Goal: Information Seeking & Learning: Learn about a topic

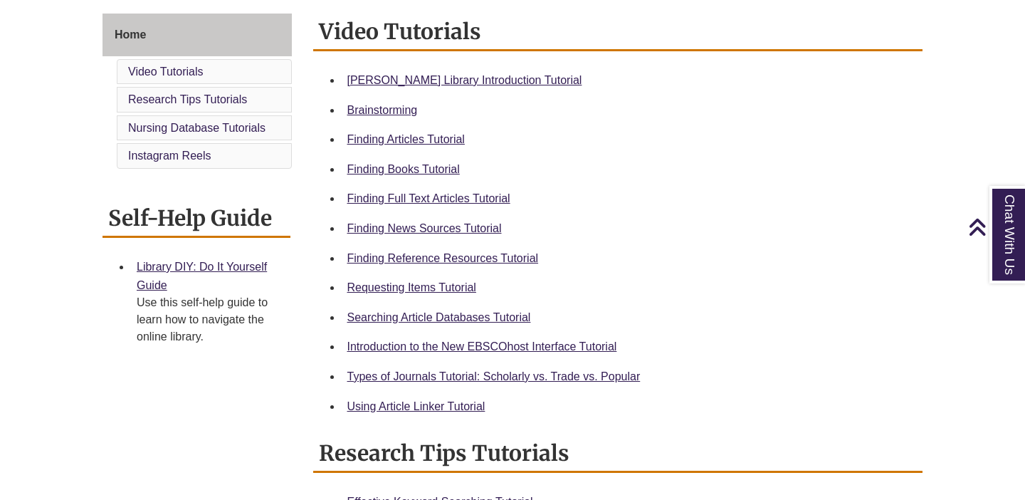
scroll to position [392, 0]
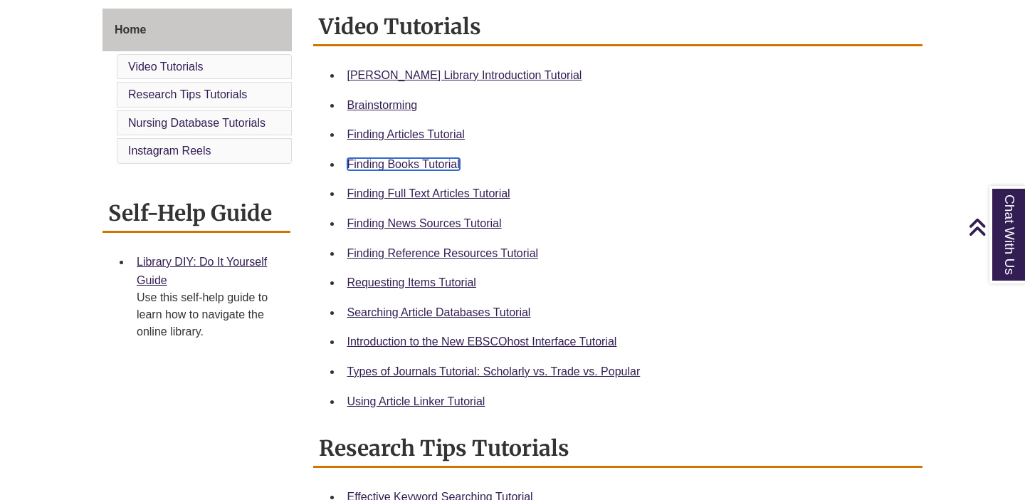
click at [429, 164] on link "Finding Books Tutorial" at bounding box center [403, 164] width 113 height 12
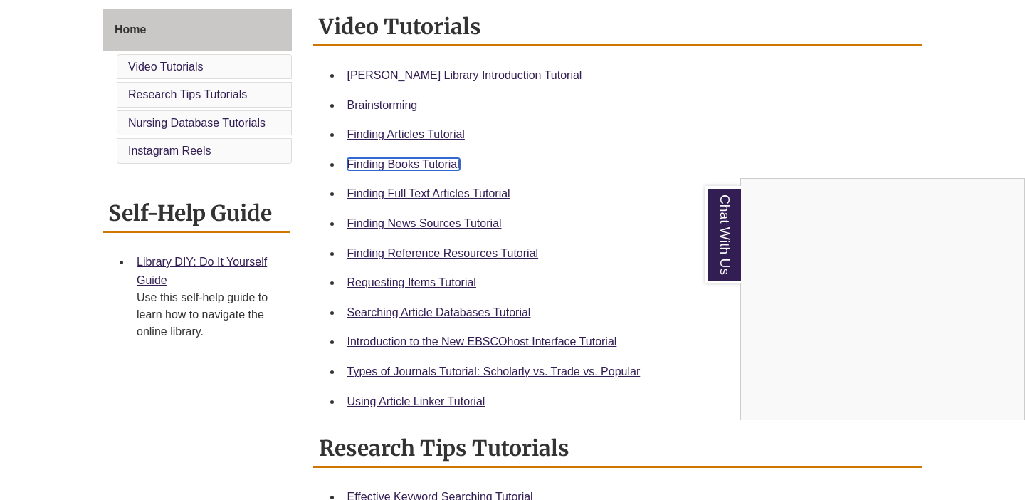
scroll to position [0, 0]
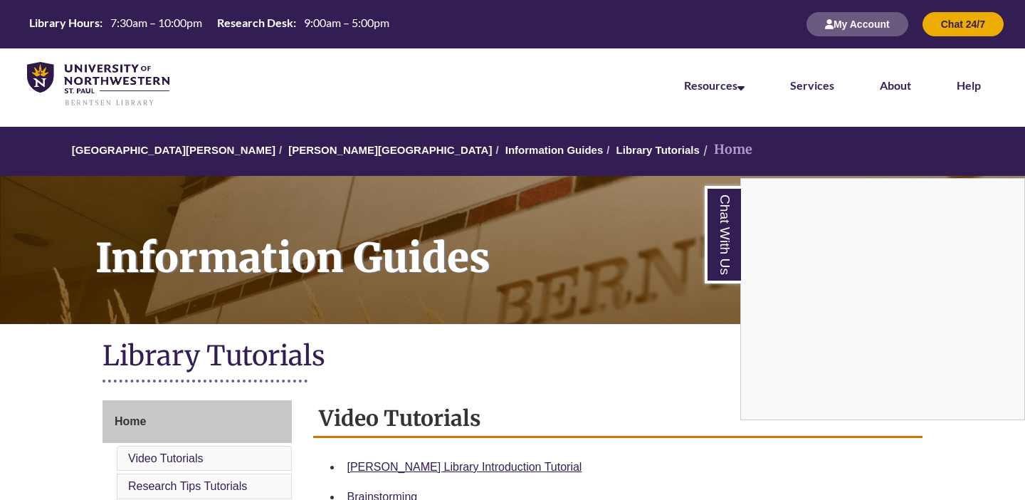
click at [330, 150] on div "Chat With Us" at bounding box center [512, 250] width 1025 height 500
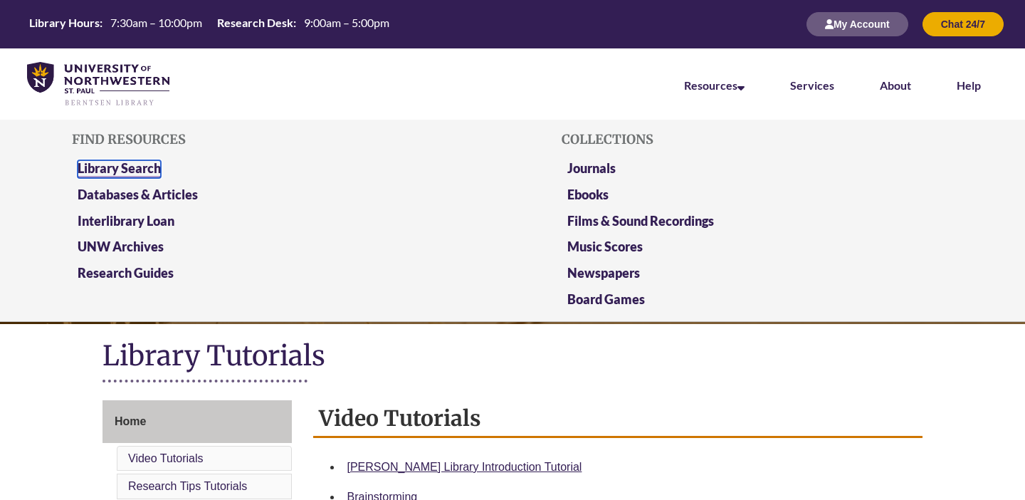
click at [147, 167] on link "Library Search" at bounding box center [119, 169] width 83 height 18
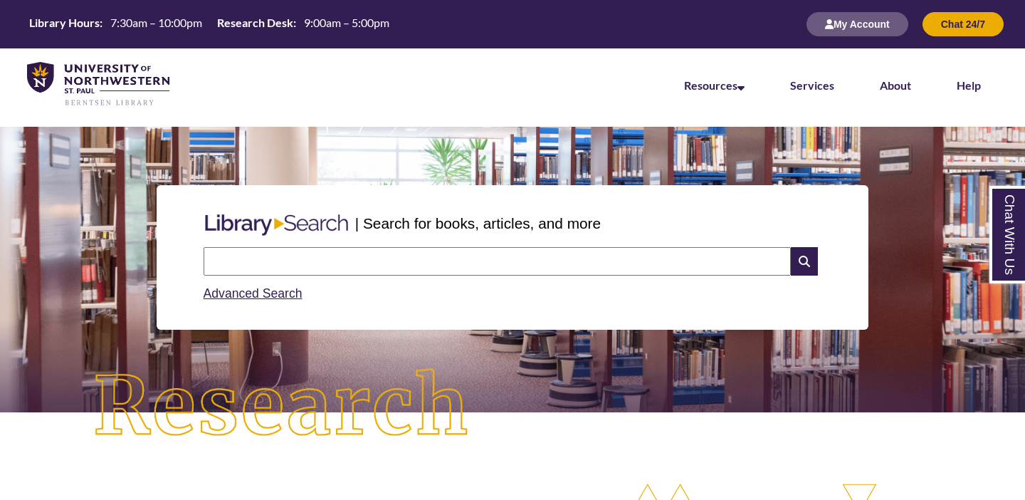
click at [395, 264] on input "text" at bounding box center [497, 261] width 587 height 28
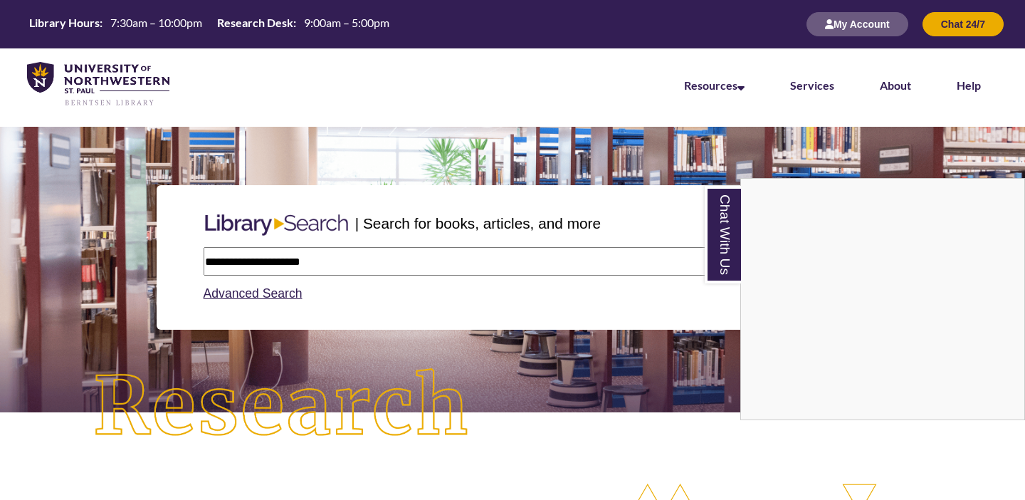
type input "**********"
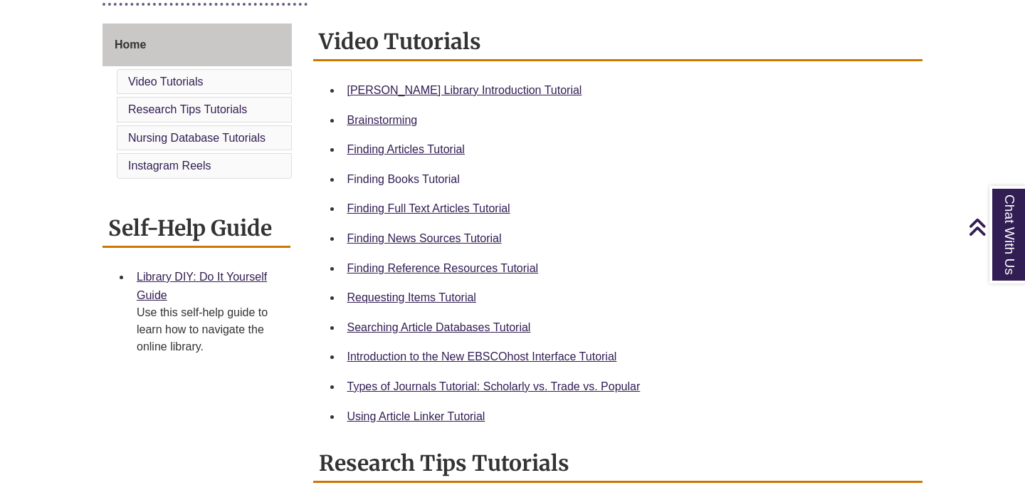
scroll to position [380, 0]
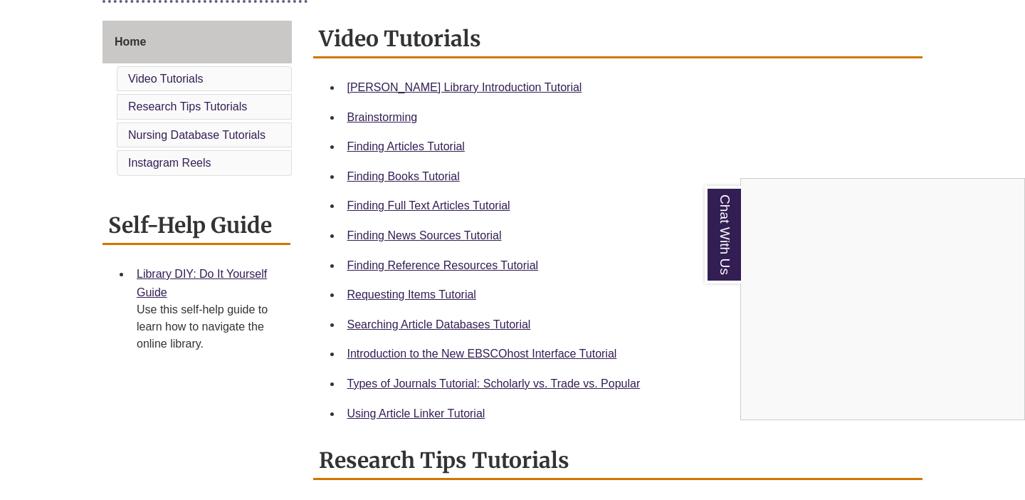
click at [382, 298] on div "Chat With Us" at bounding box center [512, 250] width 1025 height 500
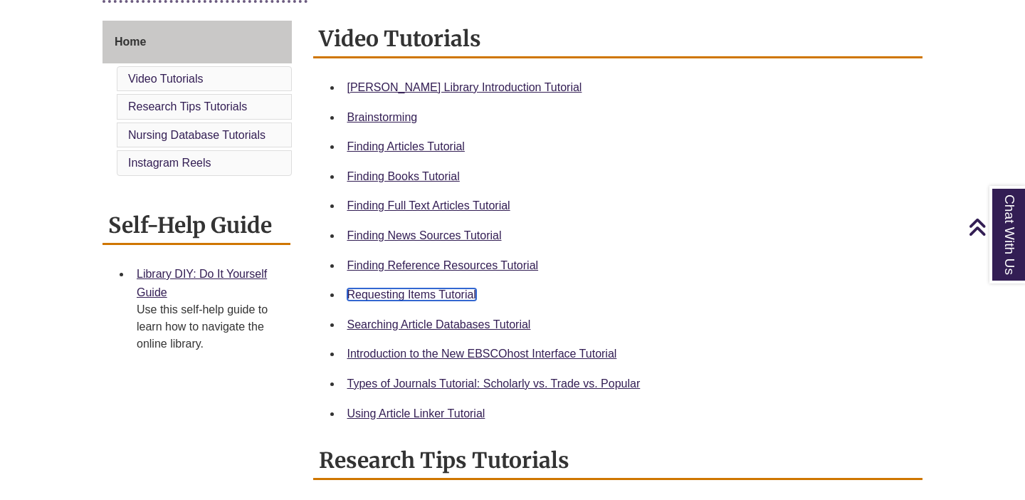
click at [379, 293] on link "Requesting Items Tutorial" at bounding box center [411, 294] width 129 height 12
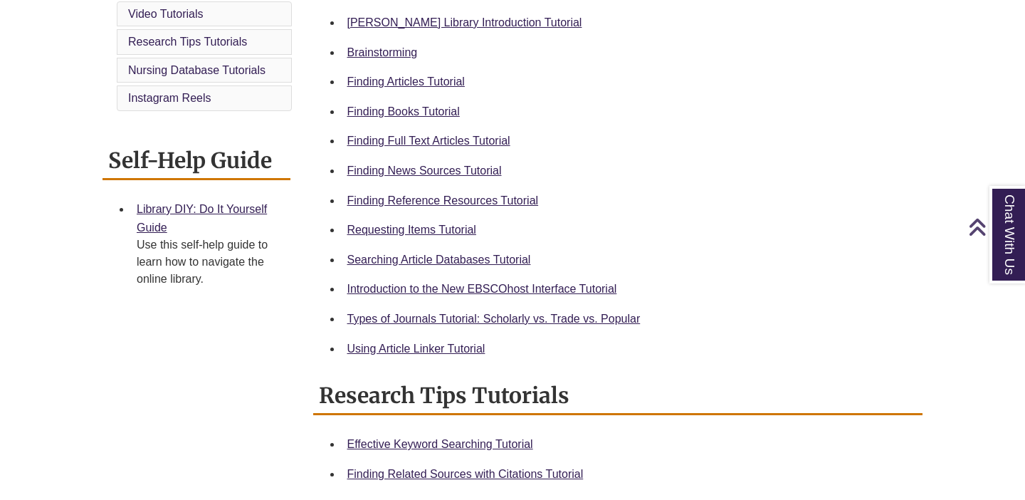
scroll to position [448, 0]
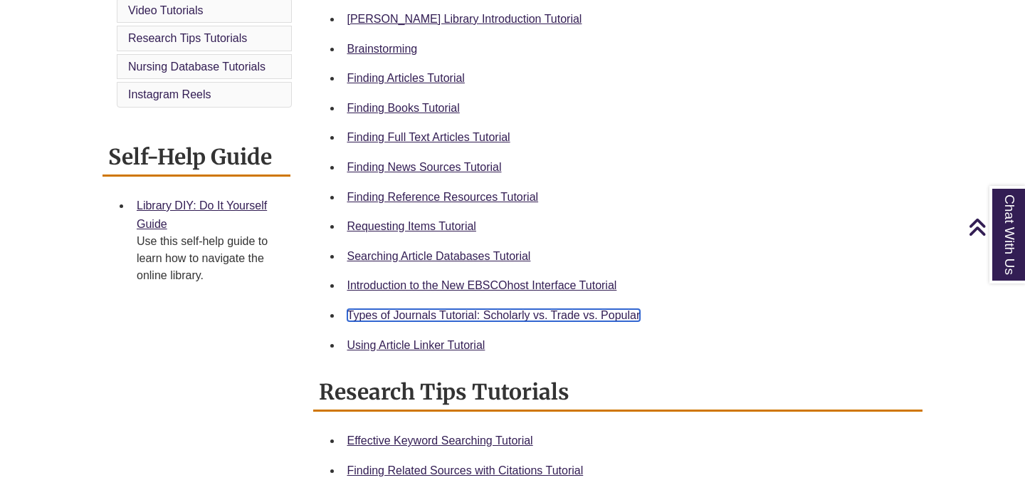
click at [407, 319] on link "Types of Journals Tutorial: Scholarly vs. Trade vs. Popular" at bounding box center [493, 315] width 293 height 12
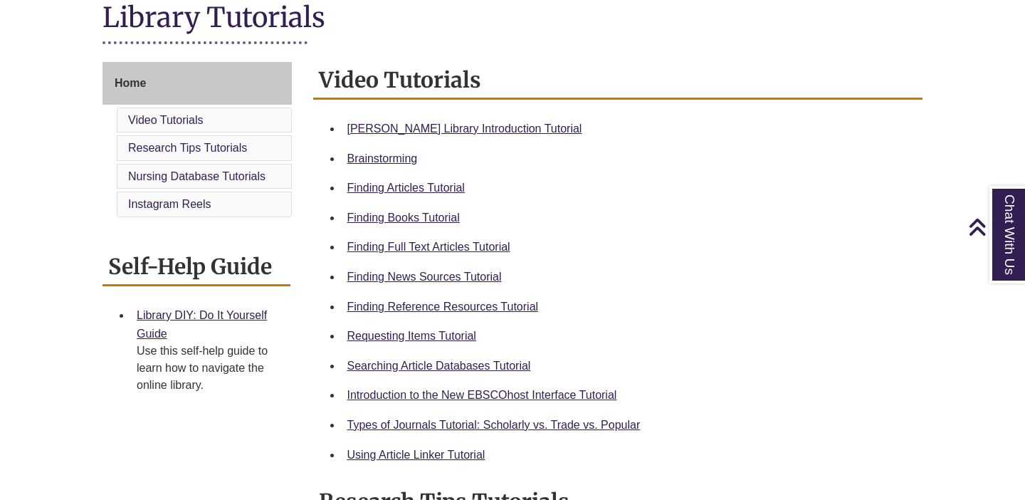
scroll to position [339, 0]
click at [434, 192] on link "Finding Articles Tutorial" at bounding box center [405, 187] width 117 height 12
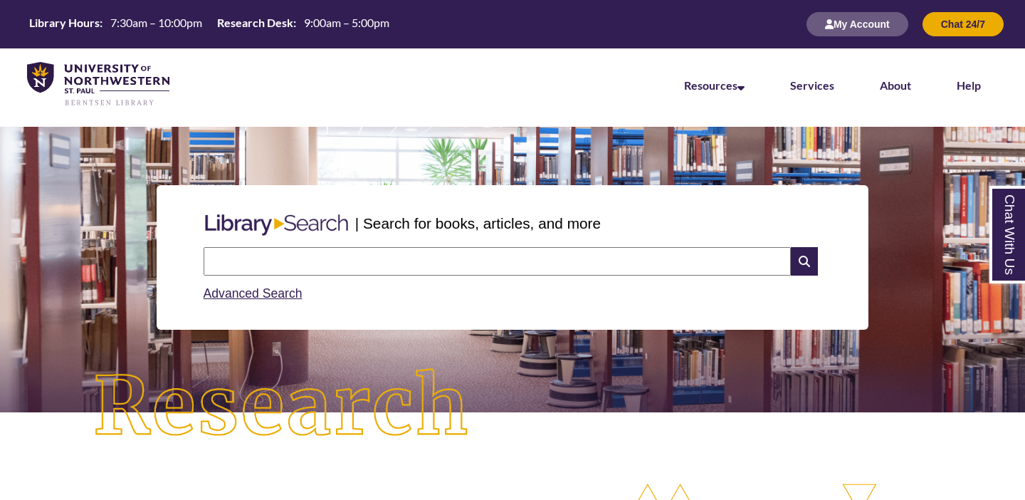
click at [391, 257] on input "text" at bounding box center [497, 261] width 587 height 28
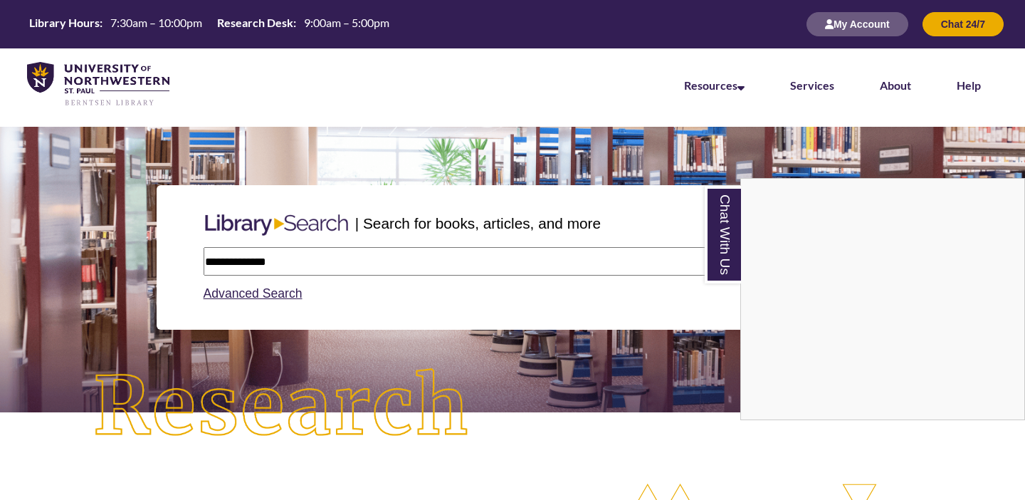
type input "**********"
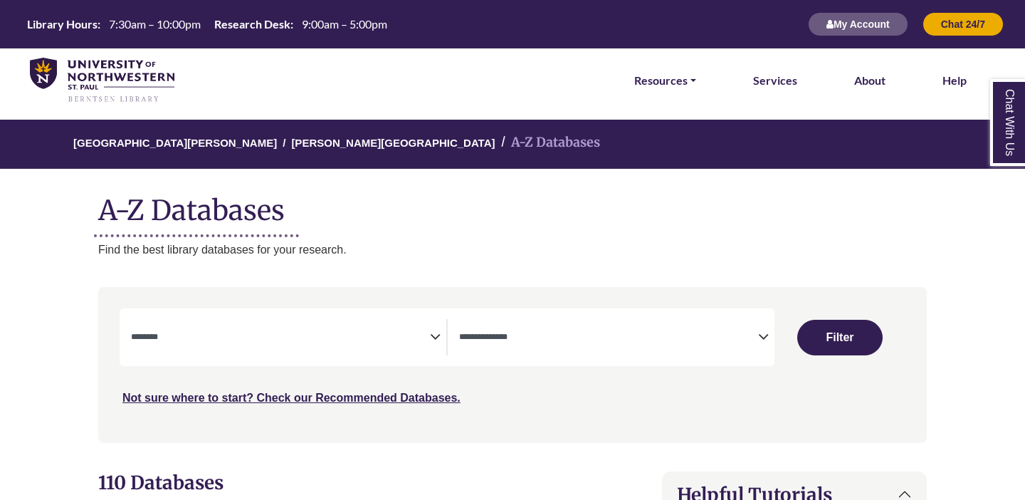
select select "Database Subject Filter"
select select "Database Types Filter"
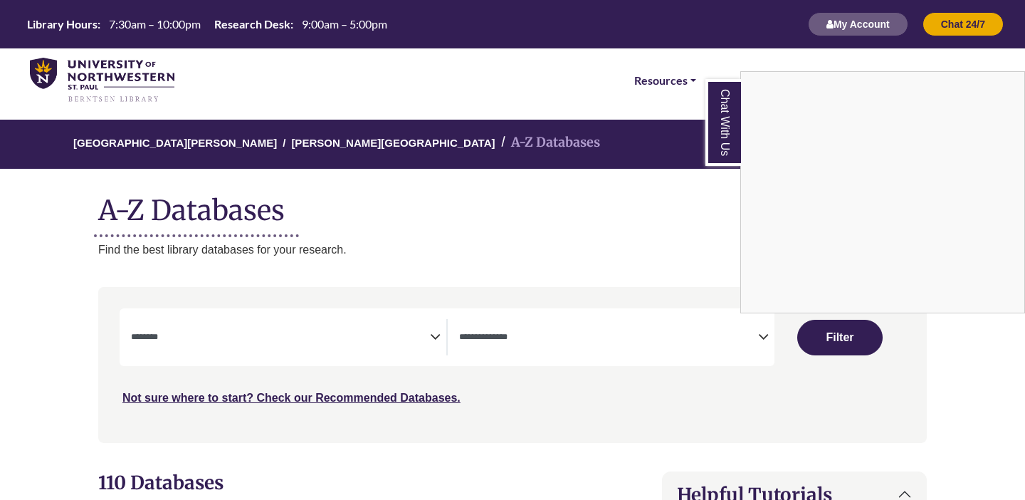
click at [187, 328] on div "Chat With Us" at bounding box center [512, 250] width 1025 height 500
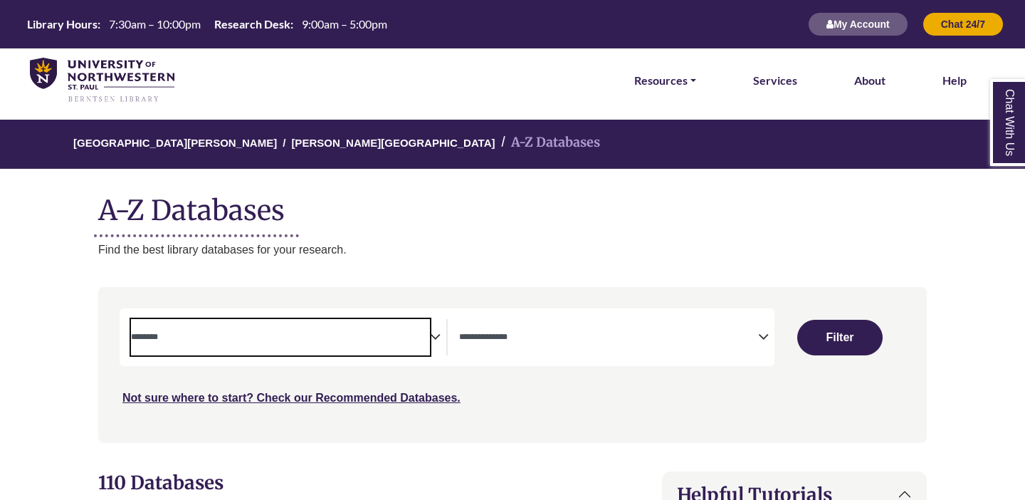
click at [162, 338] on textarea "Search" at bounding box center [280, 338] width 299 height 11
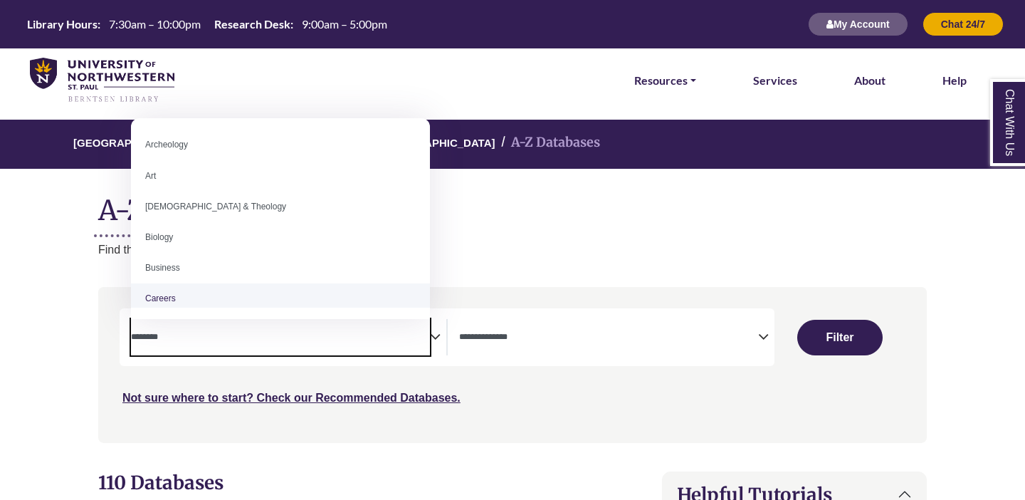
paste textarea "**********"
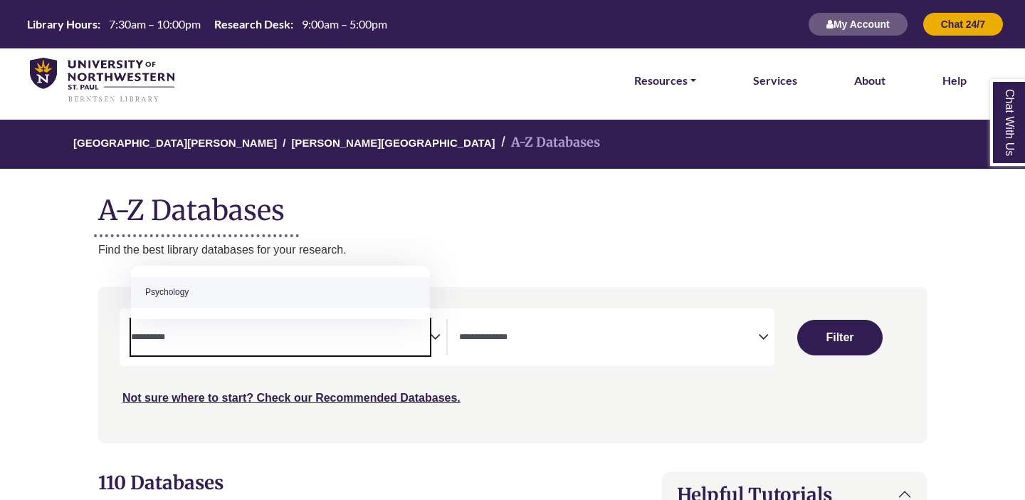
type textarea "**********"
click at [500, 338] on textarea "Search" at bounding box center [608, 338] width 299 height 11
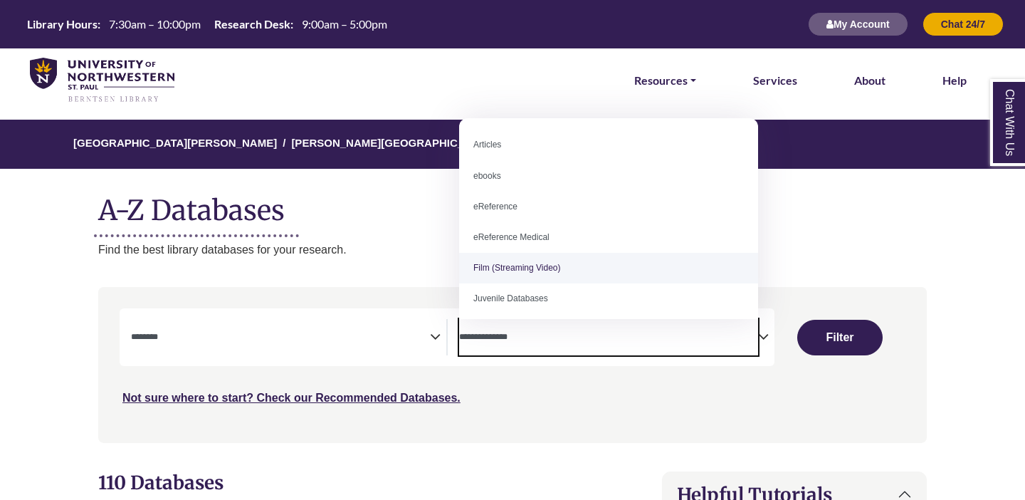
scroll to position [98, 0]
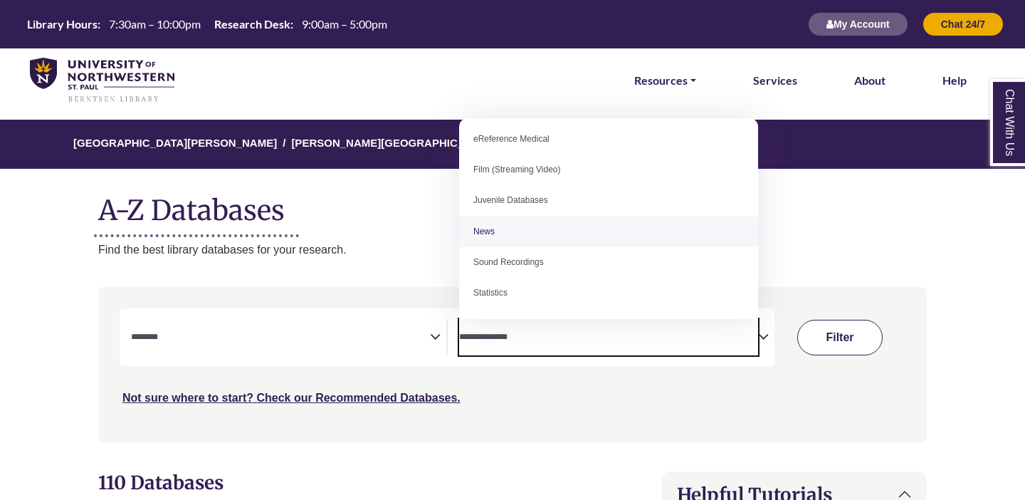
click at [816, 335] on button "Filter" at bounding box center [839, 338] width 85 height 36
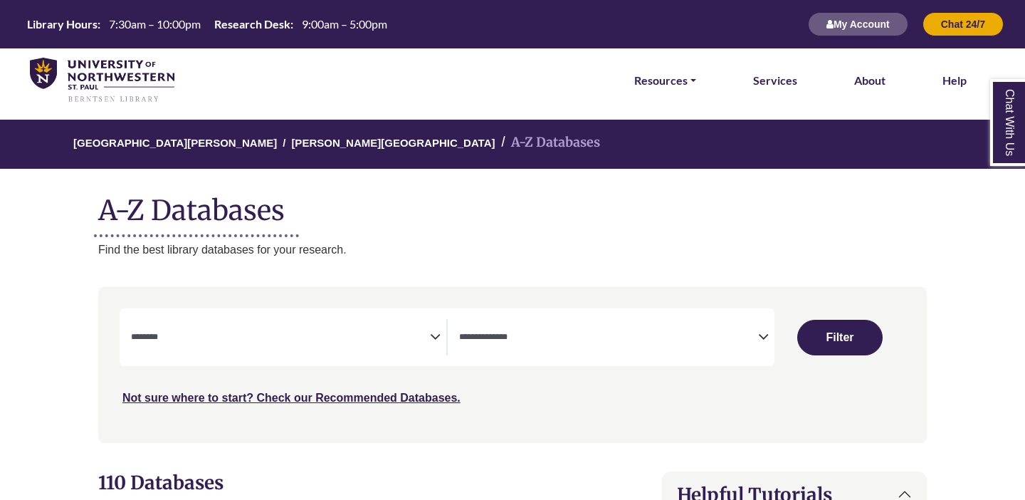
select select "Database Subject Filter"
select select "Database Types Filter"
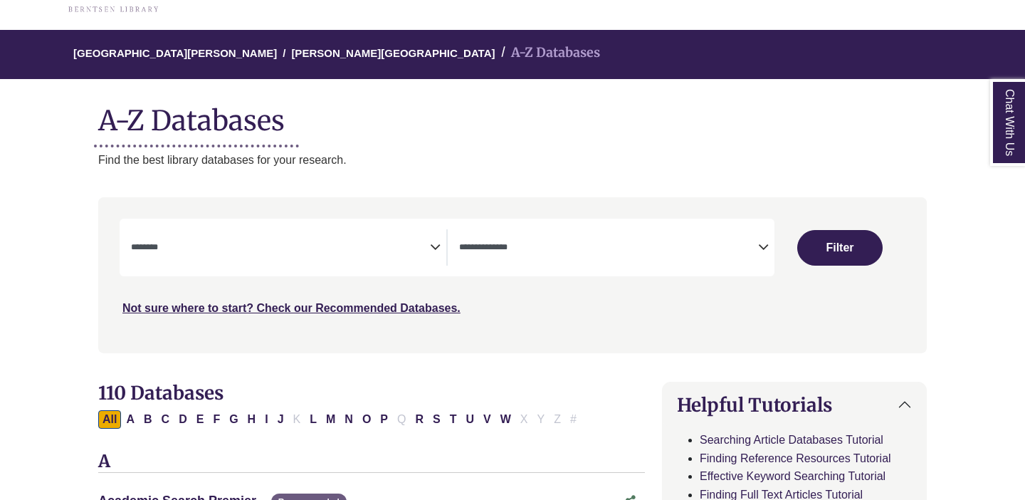
scroll to position [95, 0]
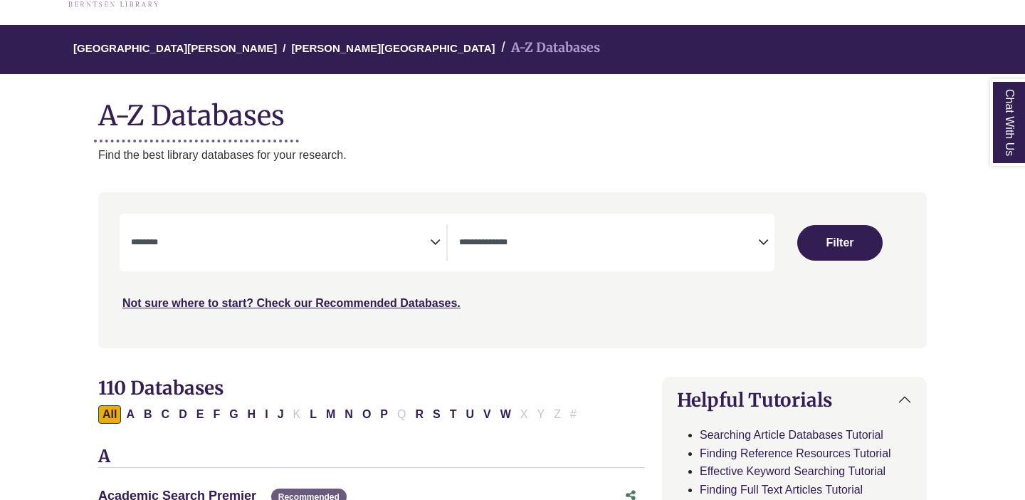
click at [391, 248] on textarea "Search" at bounding box center [280, 243] width 299 height 11
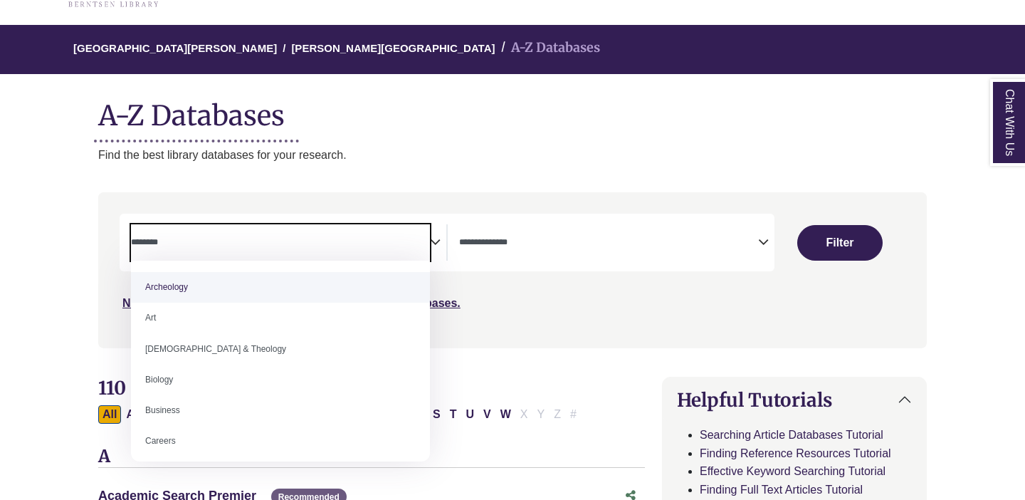
paste textarea "**********"
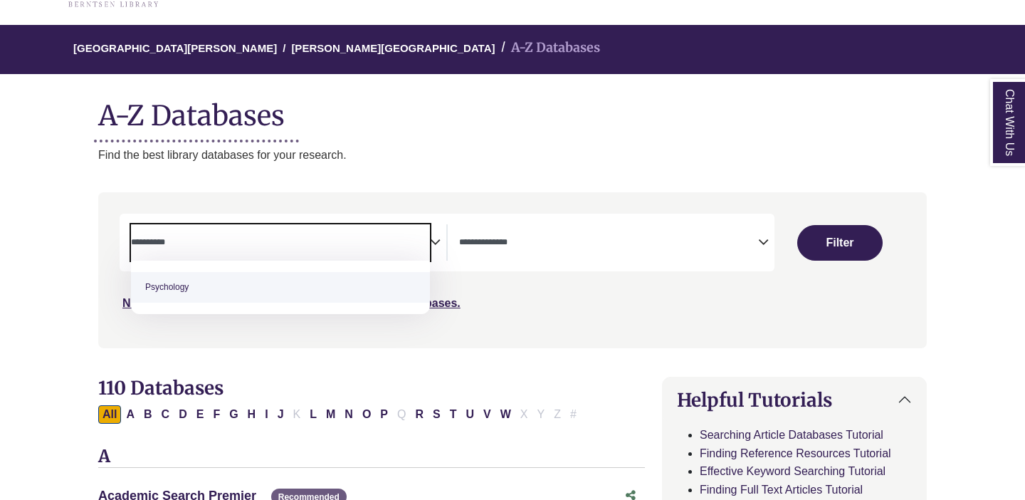
type textarea "**********"
select select "*****"
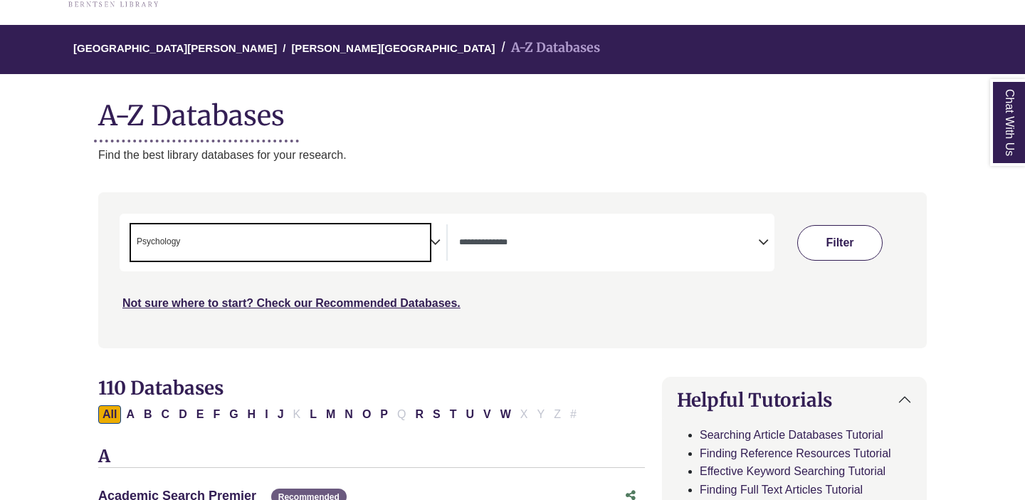
click at [844, 246] on button "Filter" at bounding box center [839, 243] width 85 height 36
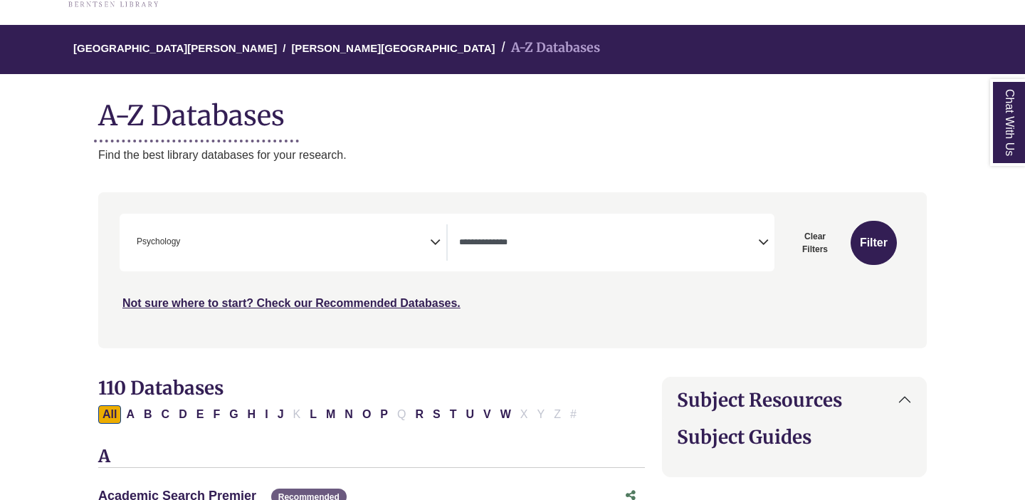
select select "Database Types Filter"
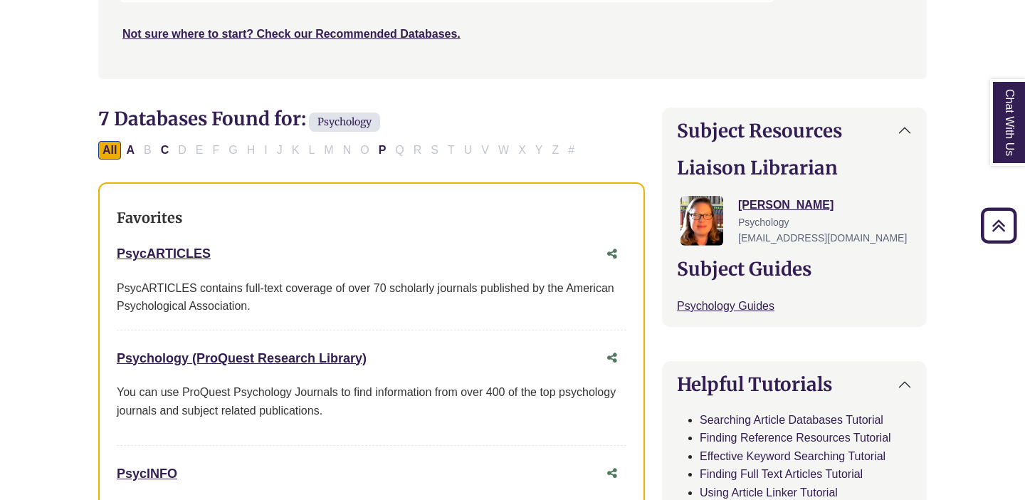
scroll to position [373, 0]
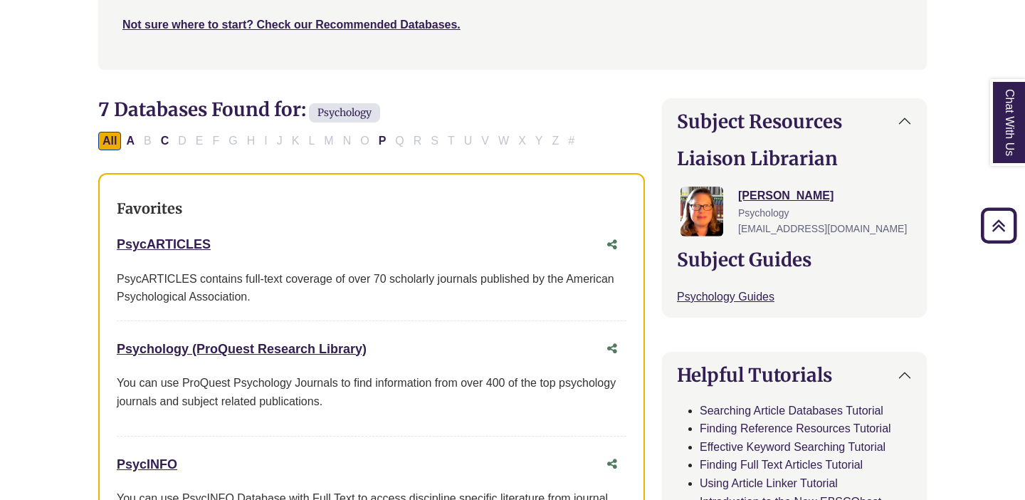
drag, startPoint x: 385, startPoint y: 347, endPoint x: 108, endPoint y: 352, distance: 277.0
click at [108, 352] on div "Favorites PsycARTICLES This link opens in a new window PsycARTICLES contains fu…" at bounding box center [371, 370] width 547 height 394
copy link "Psychology (ProQuest Research Library)"
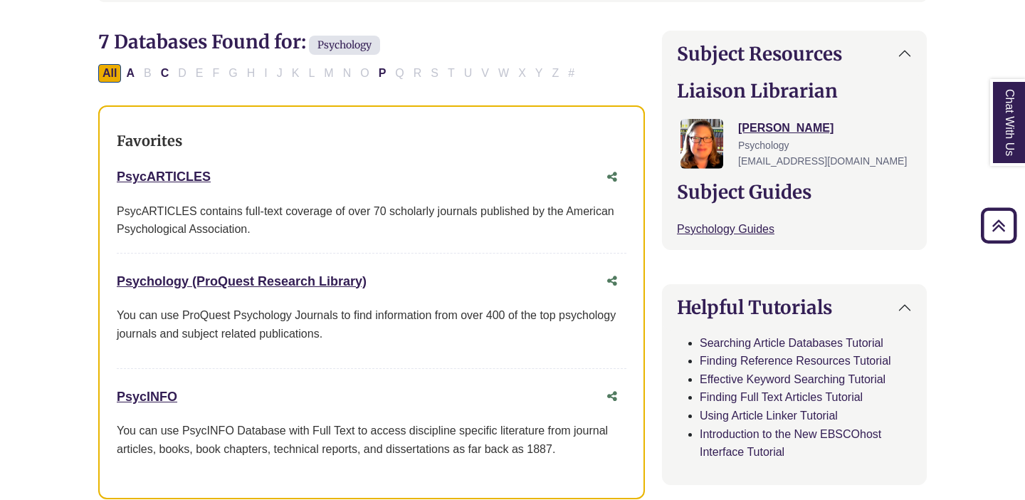
scroll to position [441, 0]
drag, startPoint x: 196, startPoint y: 390, endPoint x: 115, endPoint y: 389, distance: 80.5
click at [115, 389] on div "Favorites PsycARTICLES This link opens in a new window PsycARTICLES contains fu…" at bounding box center [371, 302] width 547 height 394
copy link "PsycINFO"
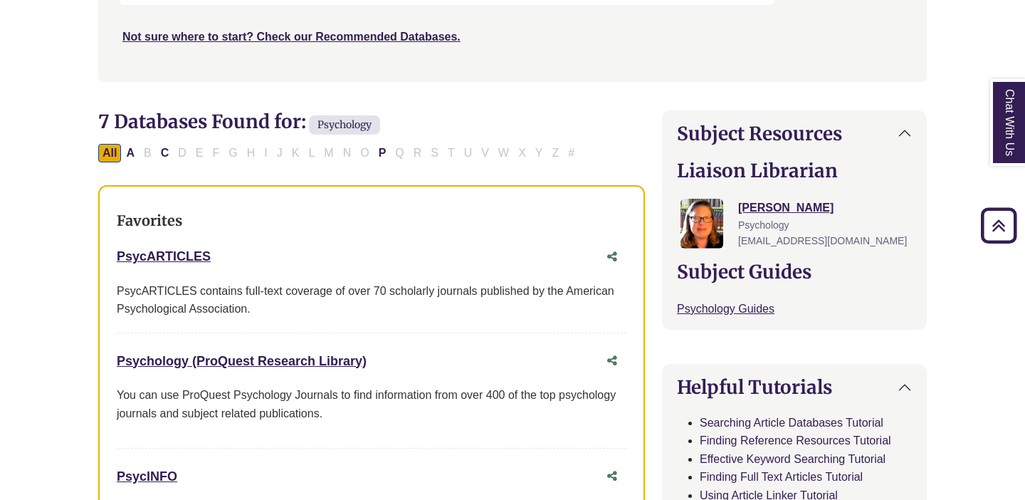
scroll to position [0, 0]
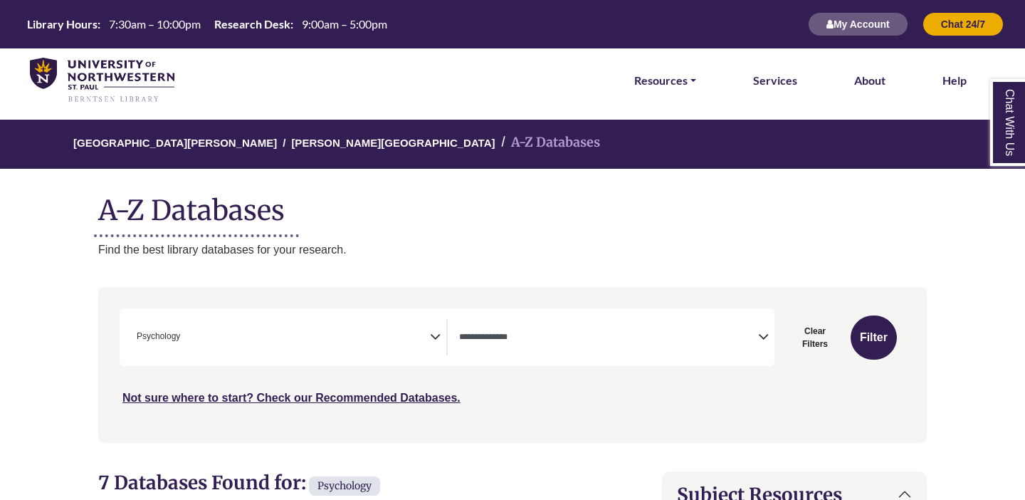
click at [253, 337] on span "× Psychology" at bounding box center [280, 337] width 299 height 36
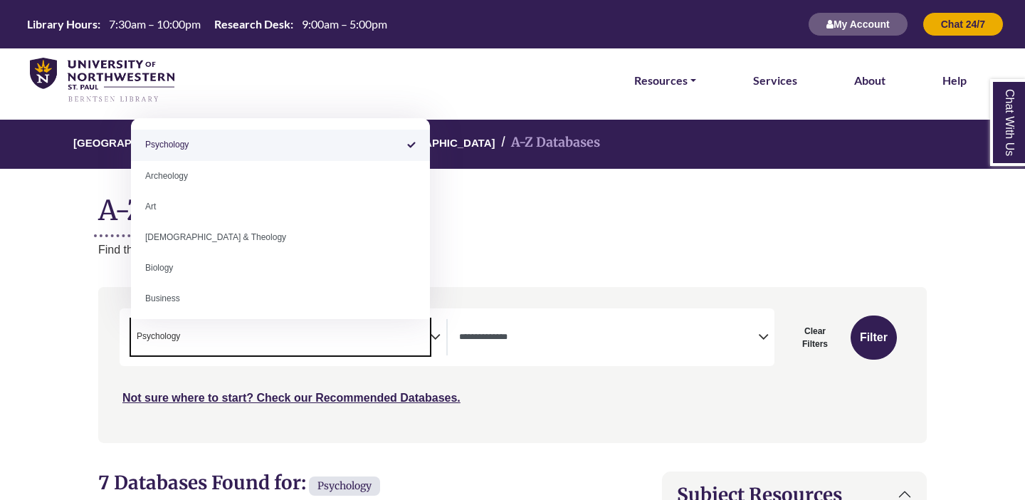
drag, startPoint x: 269, startPoint y: 340, endPoint x: 83, endPoint y: 339, distance: 185.8
click at [214, 338] on span "× Psychology" at bounding box center [280, 337] width 299 height 36
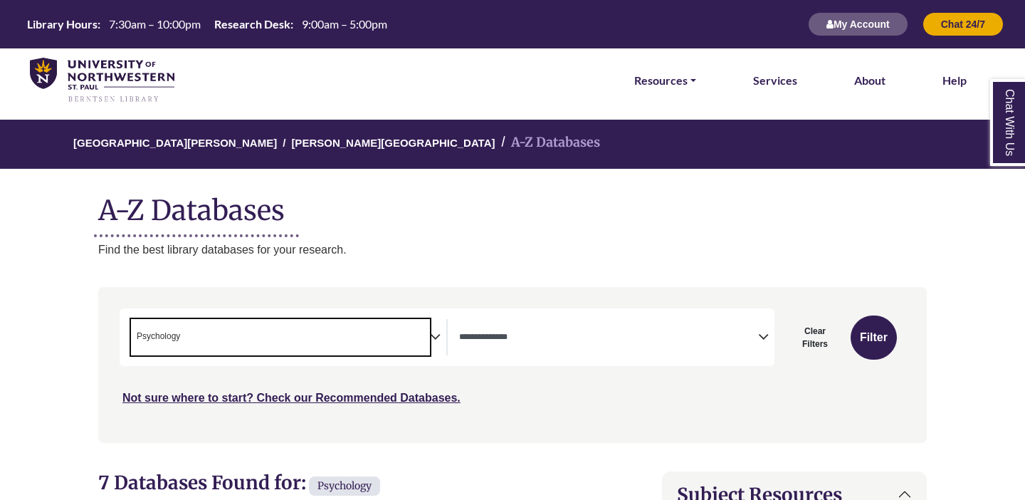
drag, startPoint x: 214, startPoint y: 338, endPoint x: 60, endPoint y: 315, distance: 155.4
click at [159, 332] on span "Psychology" at bounding box center [158, 337] width 43 height 14
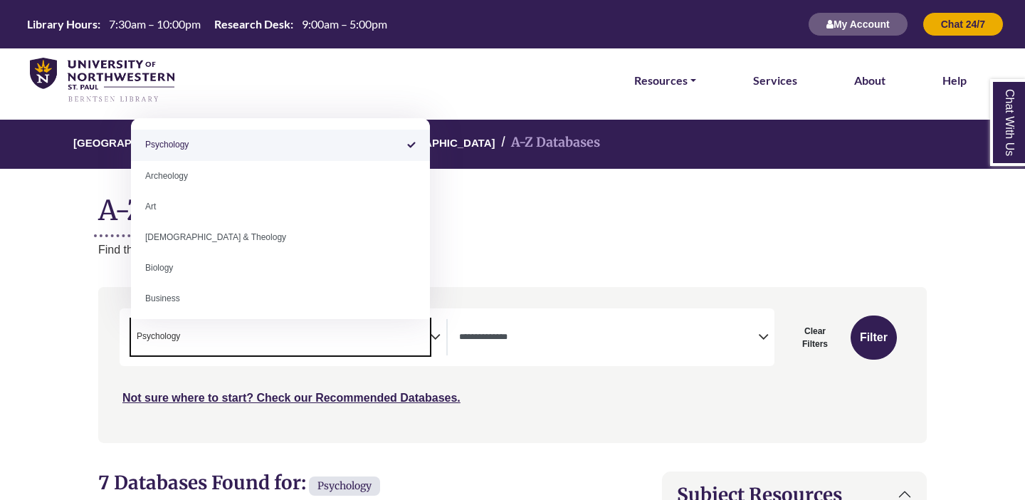
paste textarea "**********"
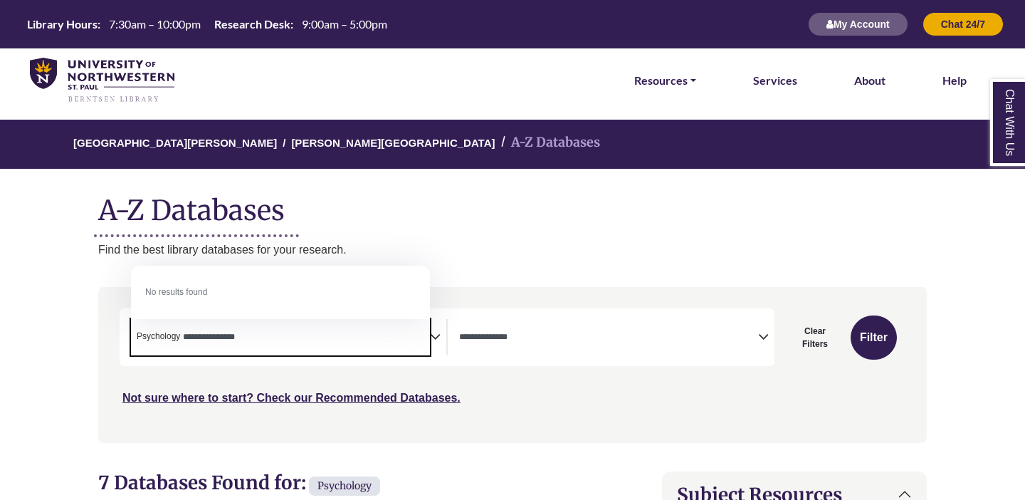
type textarea "**********"
click at [179, 333] on span "Psychology" at bounding box center [158, 337] width 43 height 14
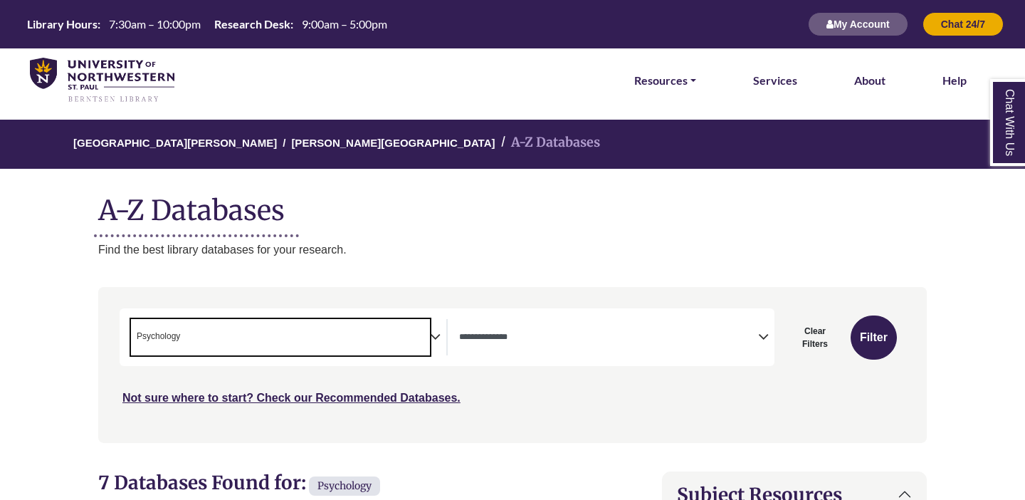
click at [179, 333] on span "Psychology" at bounding box center [158, 337] width 43 height 14
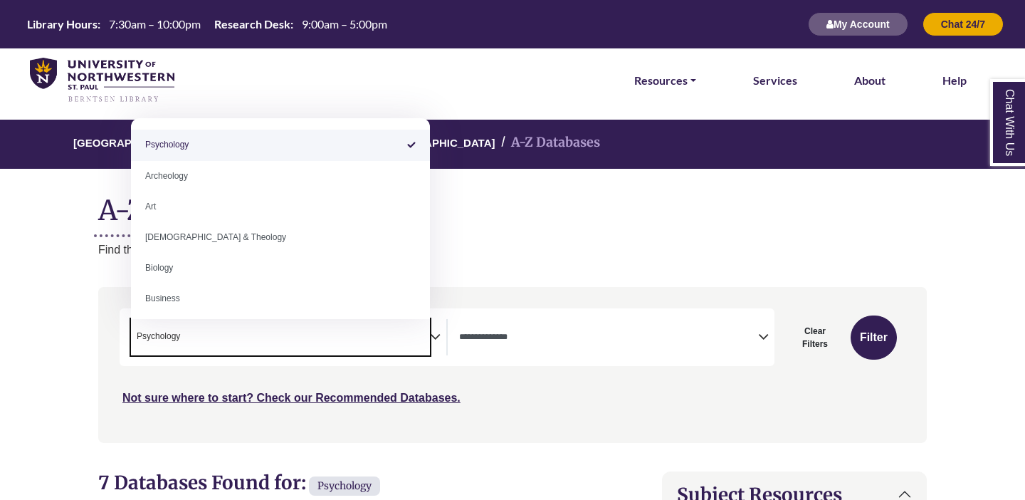
drag, startPoint x: 188, startPoint y: 338, endPoint x: 118, endPoint y: 338, distance: 69.8
click at [118, 338] on div "Search filters" at bounding box center [513, 365] width 812 height 144
select select "Database Subject Filter"
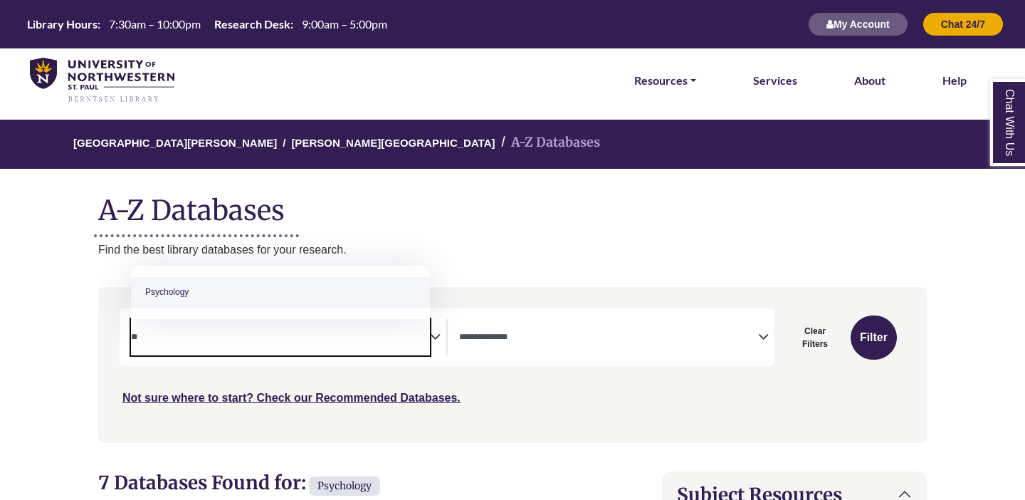
type textarea "*"
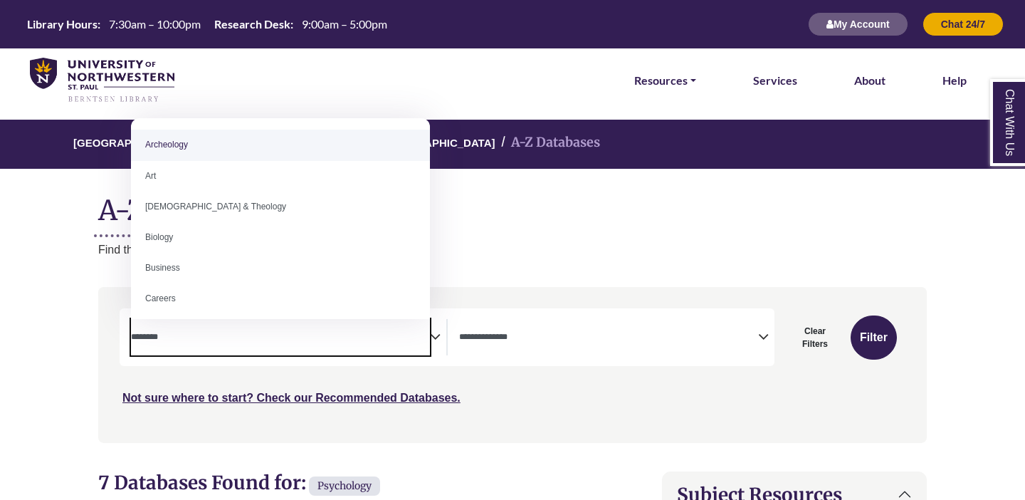
paste textarea "**********"
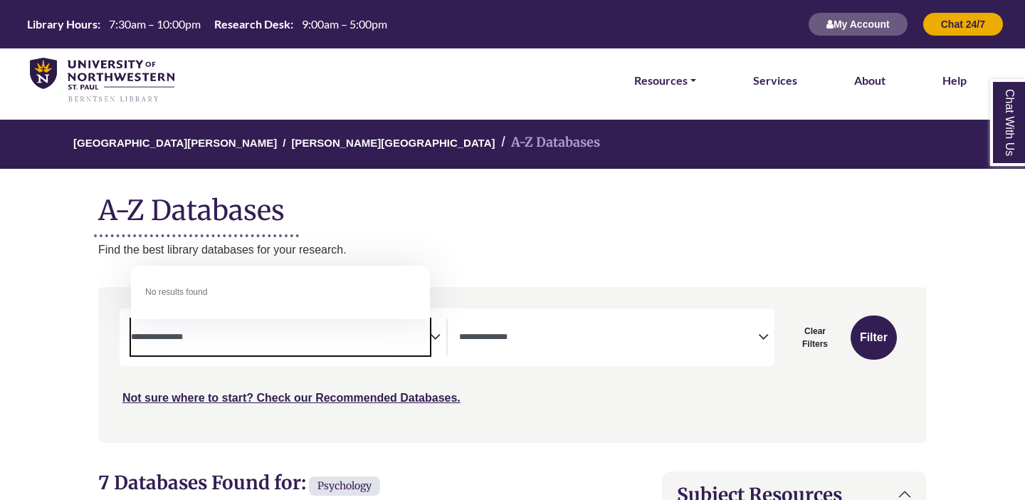
click at [224, 338] on textarea "**********" at bounding box center [280, 338] width 299 height 11
type textarea "*"
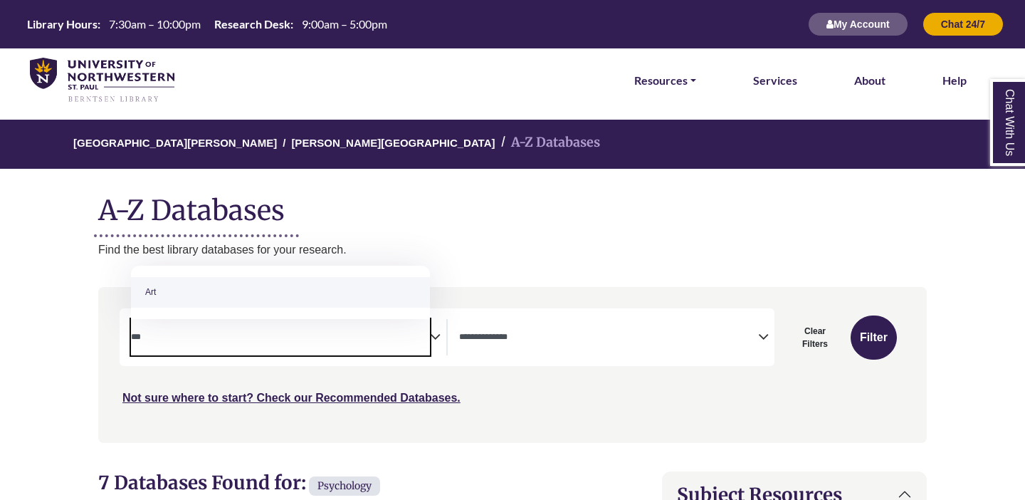
type textarea "***"
select select "*****"
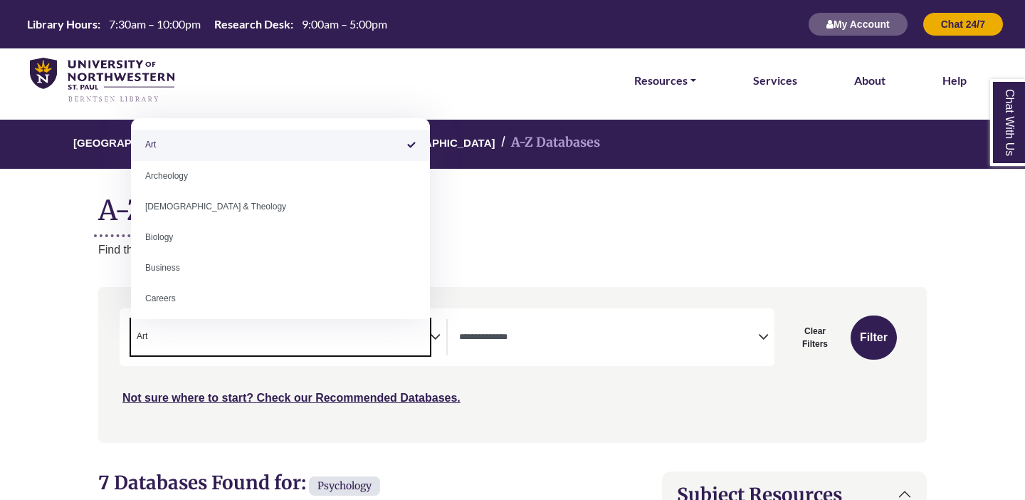
select select "Database Subject Filter"
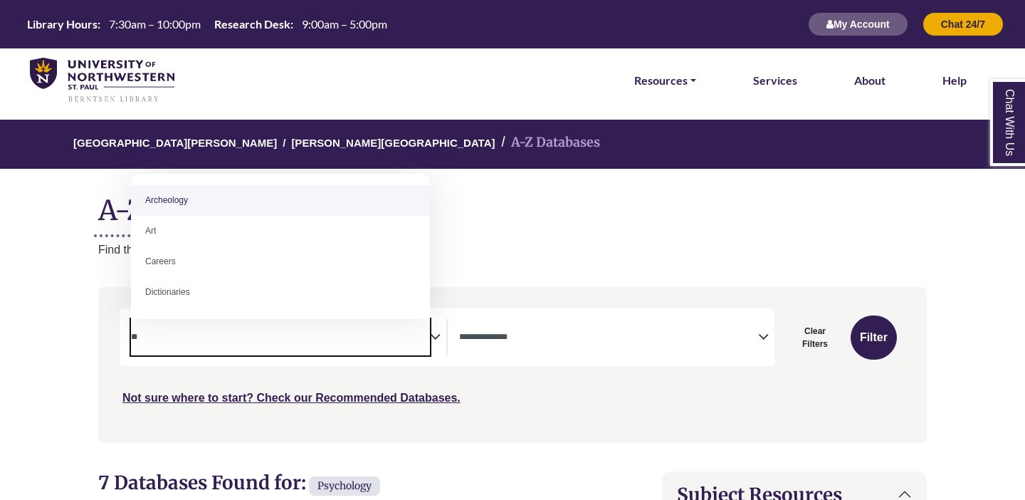
type textarea "*"
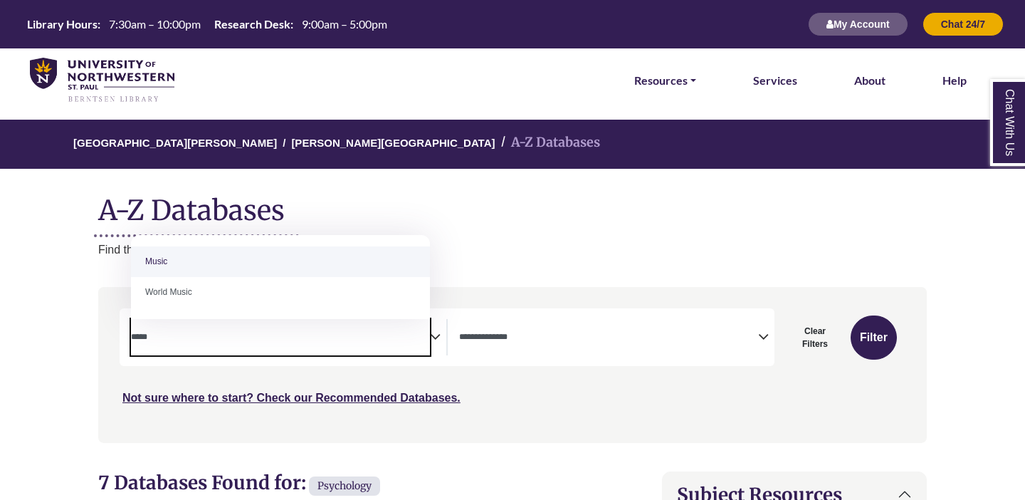
type textarea "*****"
select select "*****"
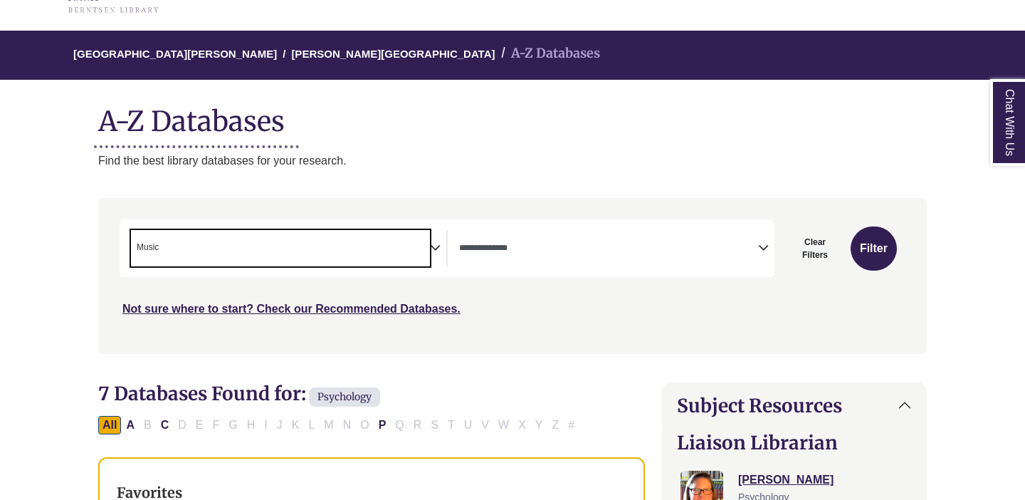
scroll to position [135, 0]
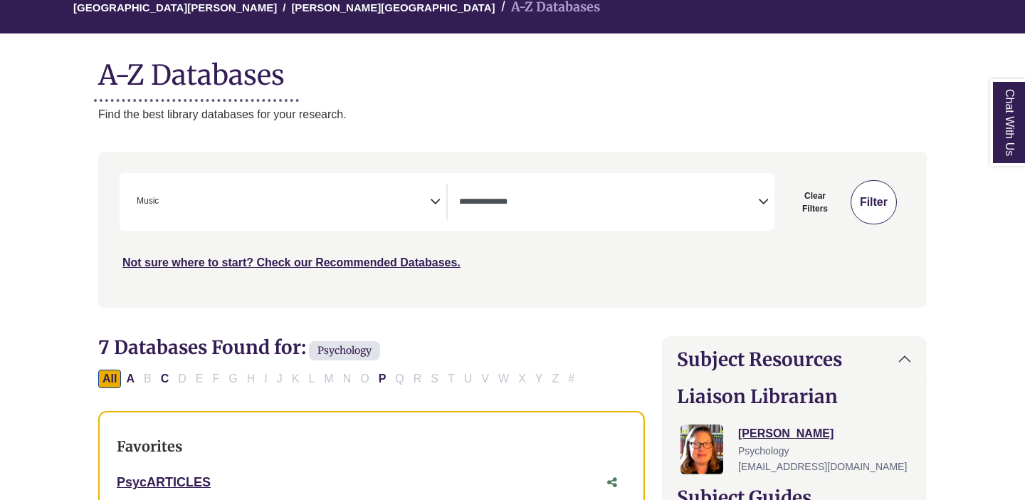
click at [857, 209] on button "Filter" at bounding box center [874, 202] width 46 height 44
select select "Database Types Filter"
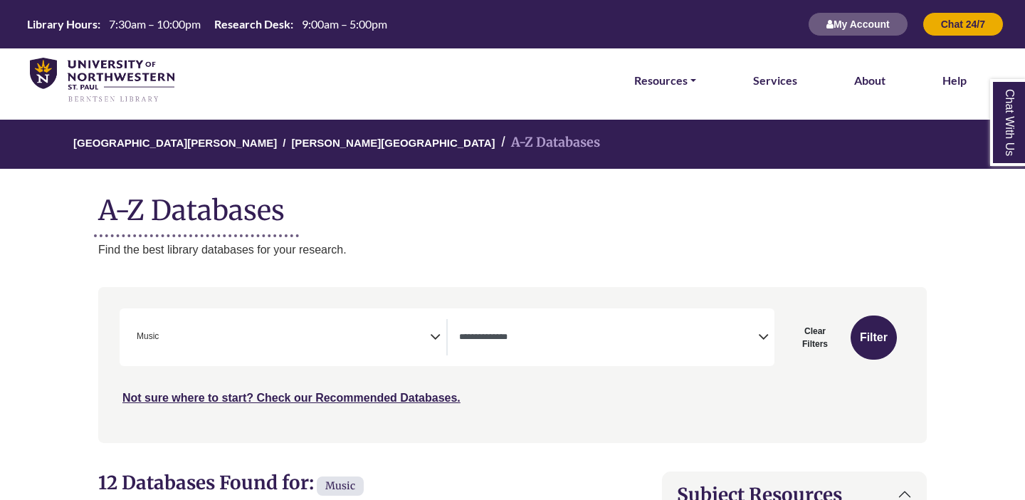
click at [236, 357] on div "**********" at bounding box center [447, 337] width 655 height 58
click at [236, 347] on span "× Music" at bounding box center [280, 337] width 299 height 36
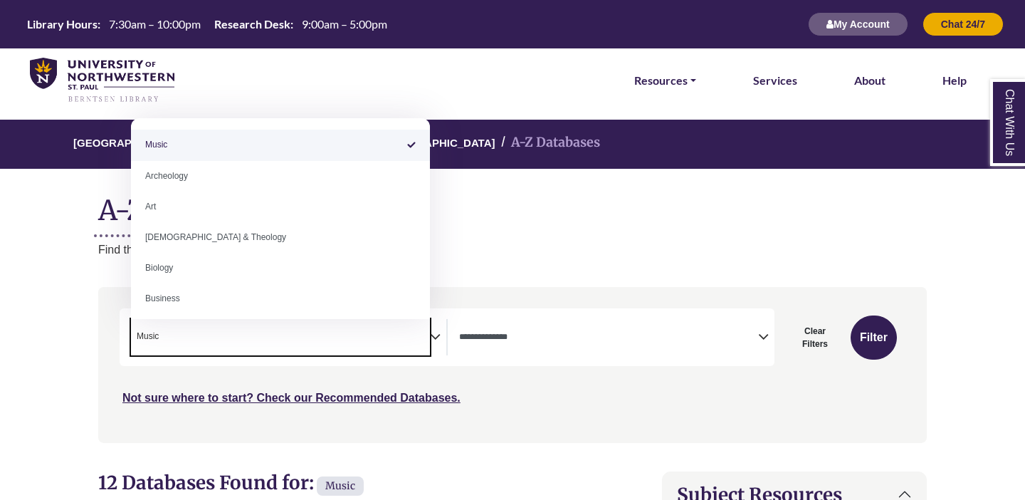
click at [183, 338] on span "× Music" at bounding box center [280, 337] width 299 height 36
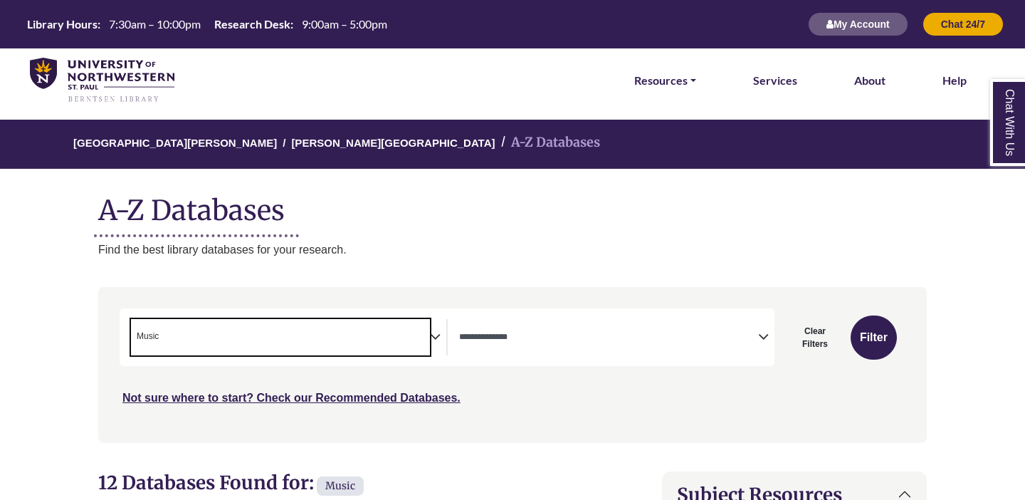
click at [183, 338] on span "× Music" at bounding box center [280, 337] width 299 height 36
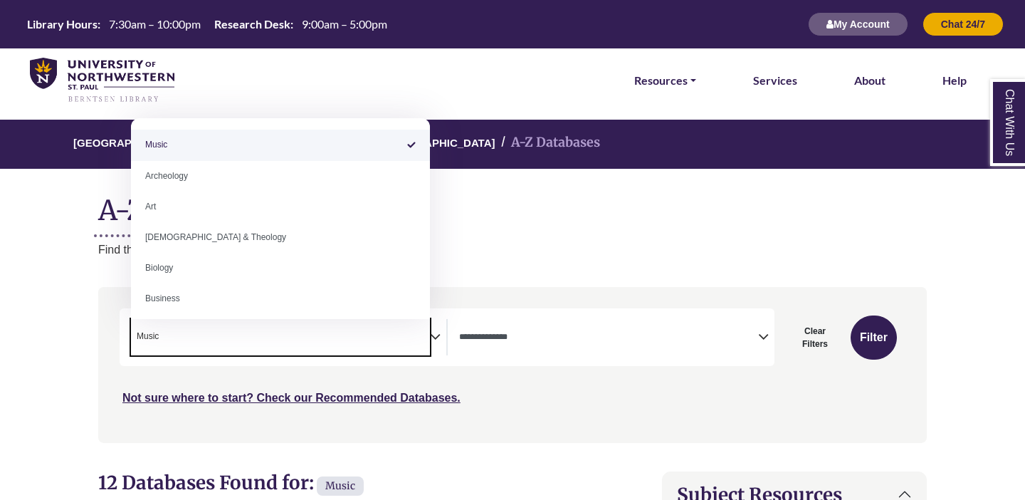
click at [148, 331] on span "Music" at bounding box center [148, 337] width 22 height 14
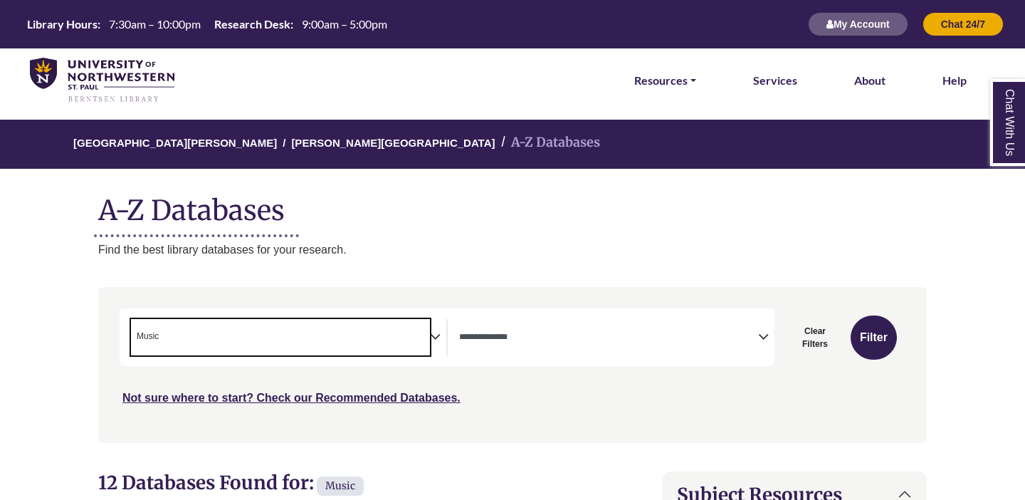
select select "Database Subject Filter"
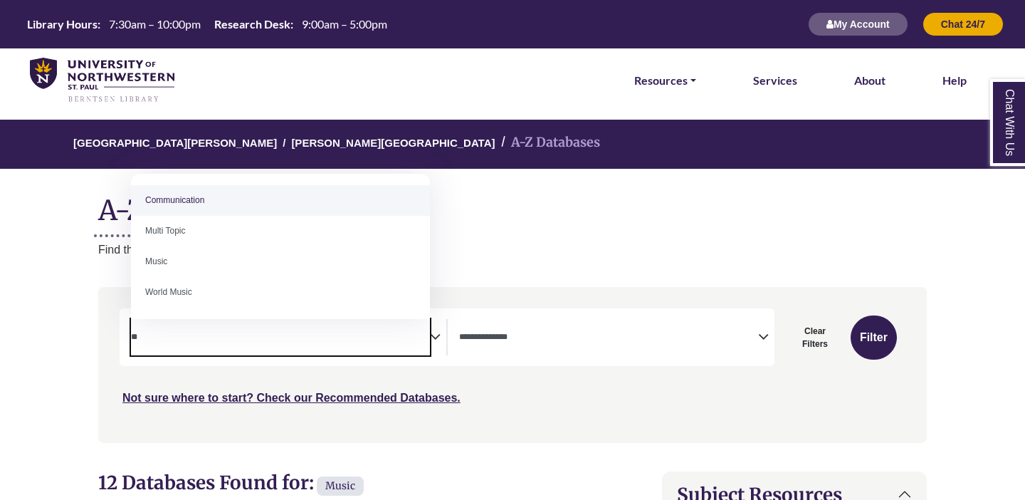
type textarea "*"
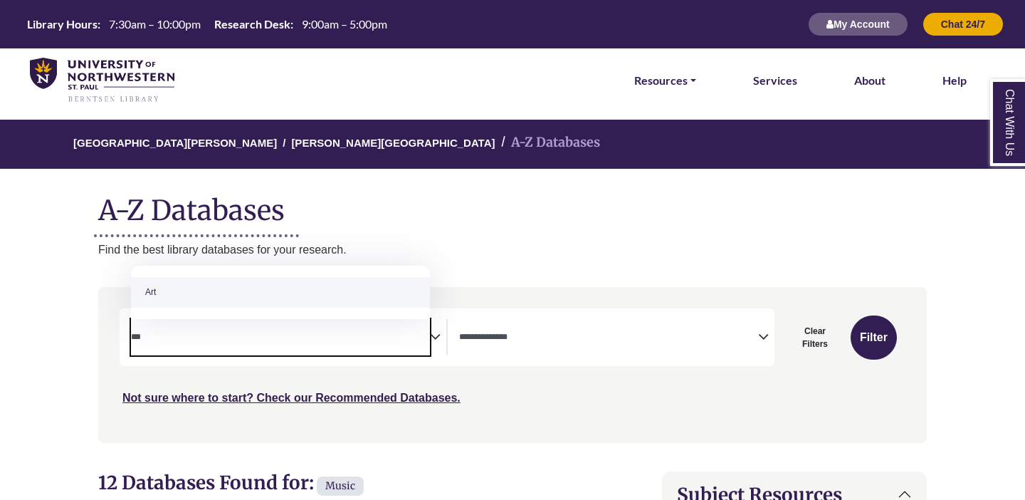
type textarea "***"
select select "*****"
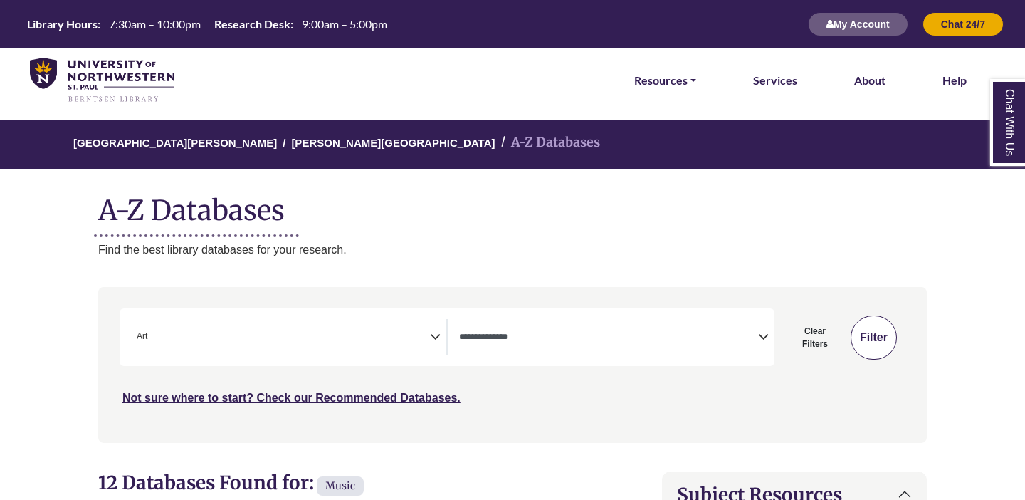
click at [865, 335] on button "Filter" at bounding box center [874, 337] width 46 height 44
select select "Database Types Filter"
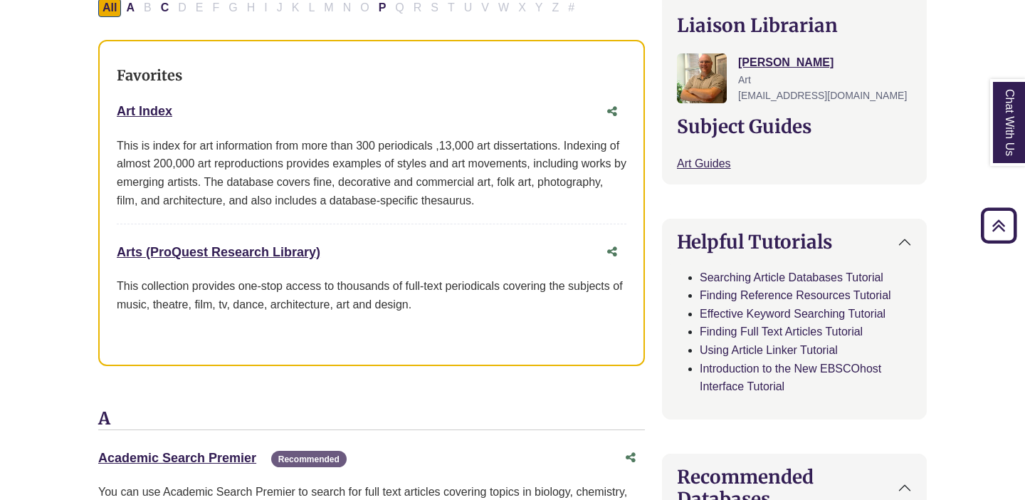
scroll to position [518, 0]
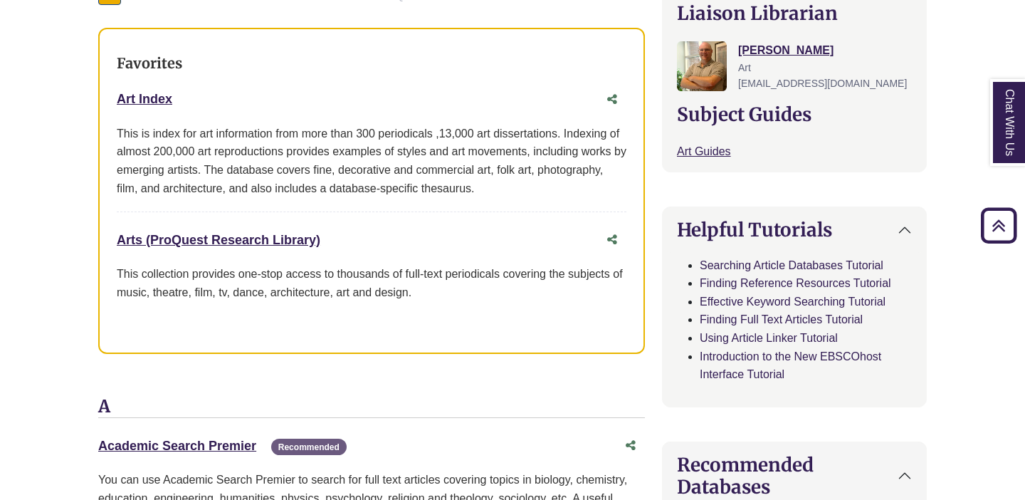
drag, startPoint x: 113, startPoint y: 236, endPoint x: 320, endPoint y: 237, distance: 207.2
click at [320, 237] on div "Favorites Art Index This link opens in a new window This is index for art infor…" at bounding box center [371, 191] width 547 height 327
copy link "Arts (ProQuest Research Library)"
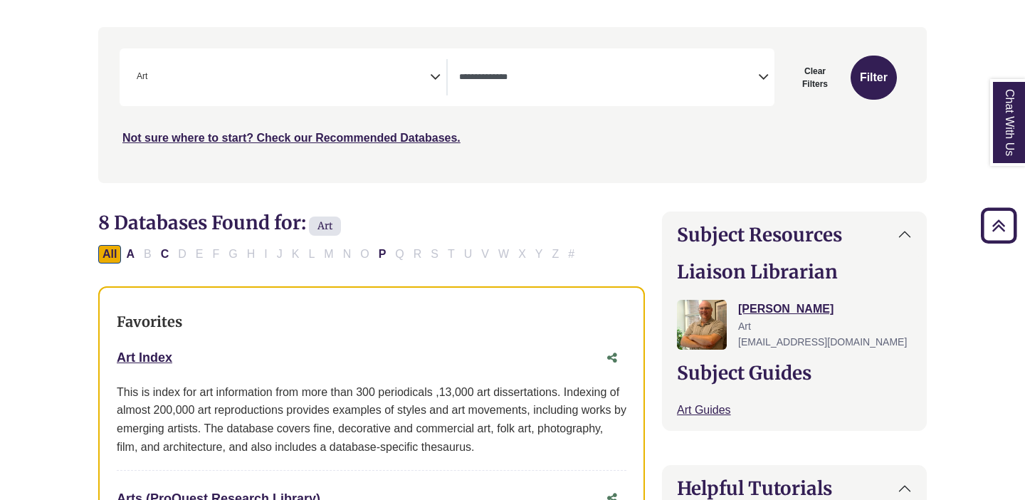
scroll to position [33, 0]
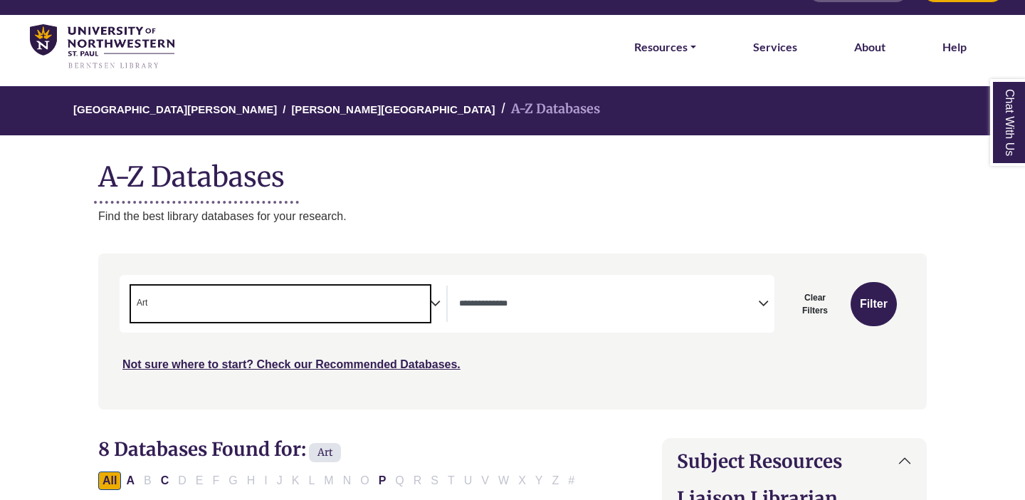
click at [235, 308] on span "× Art" at bounding box center [280, 304] width 299 height 36
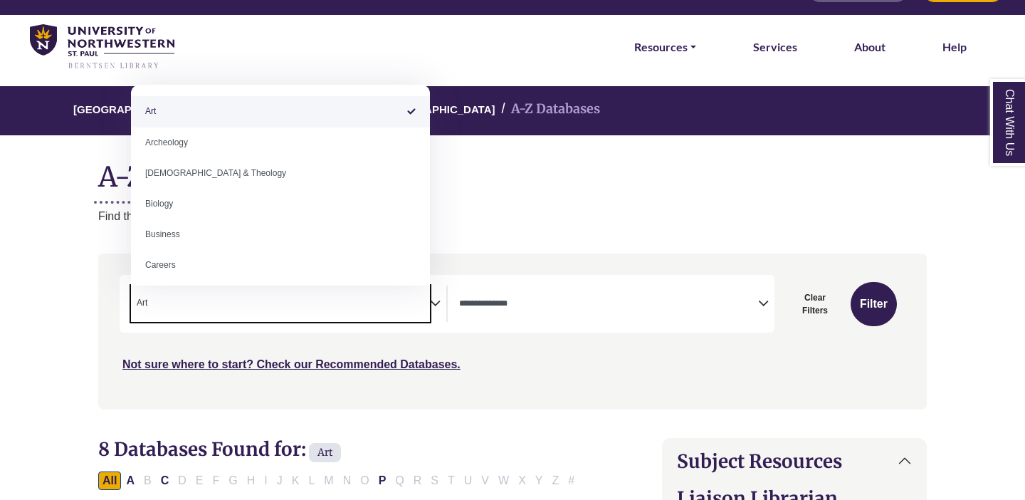
select select "Database Subject Filter"
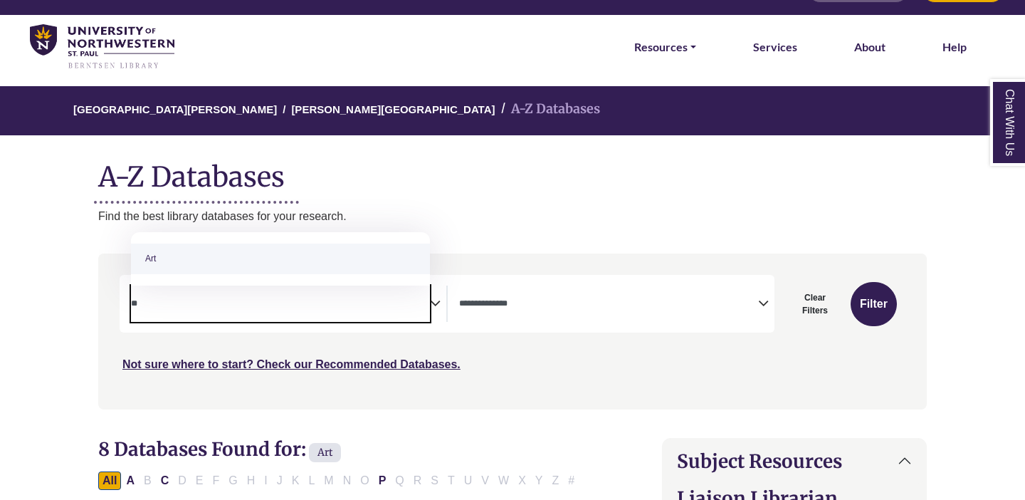
type textarea "*"
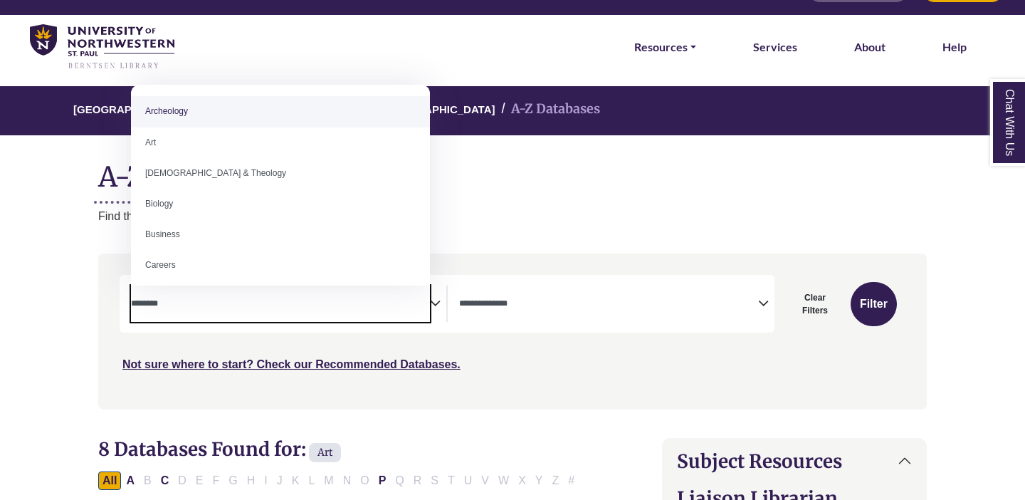
type textarea "*"
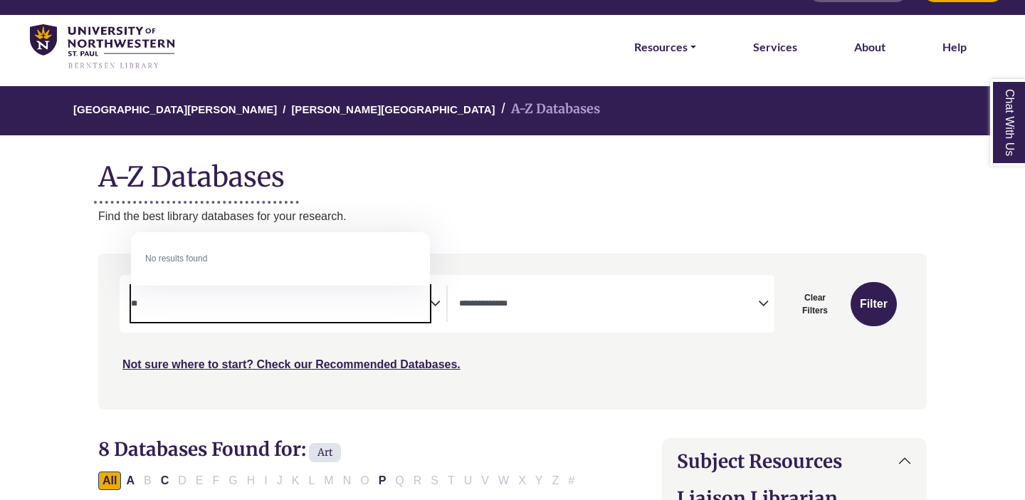
type textarea "*"
type textarea "******"
select select "*****"
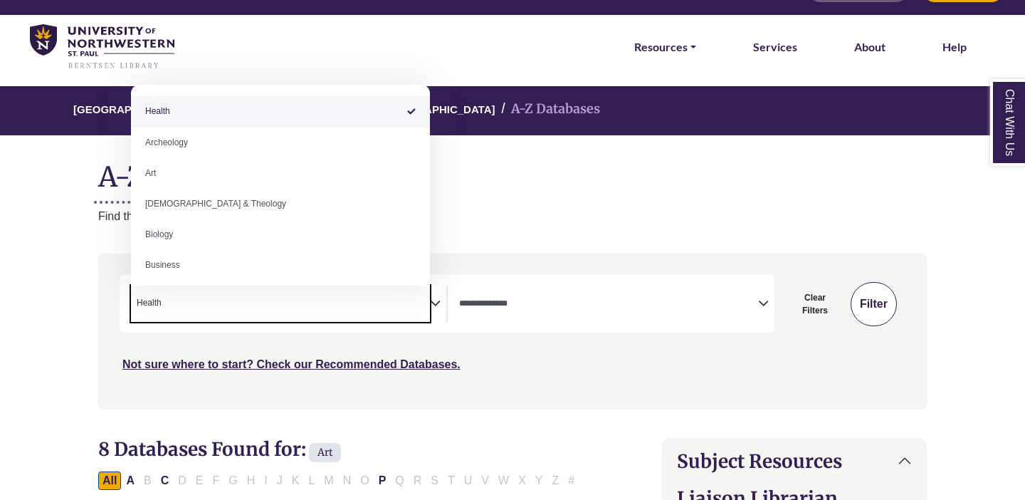
click at [867, 291] on button "Filter" at bounding box center [874, 304] width 46 height 44
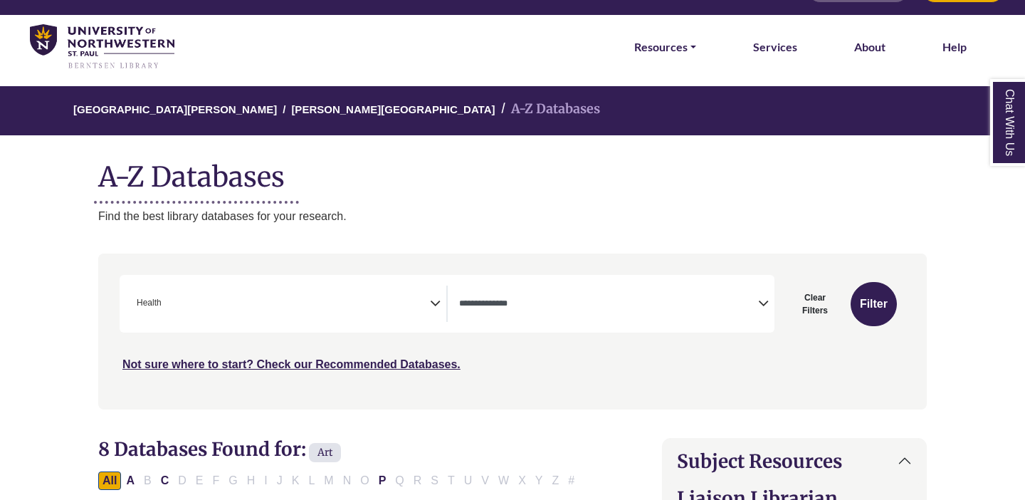
select select "Database Types Filter"
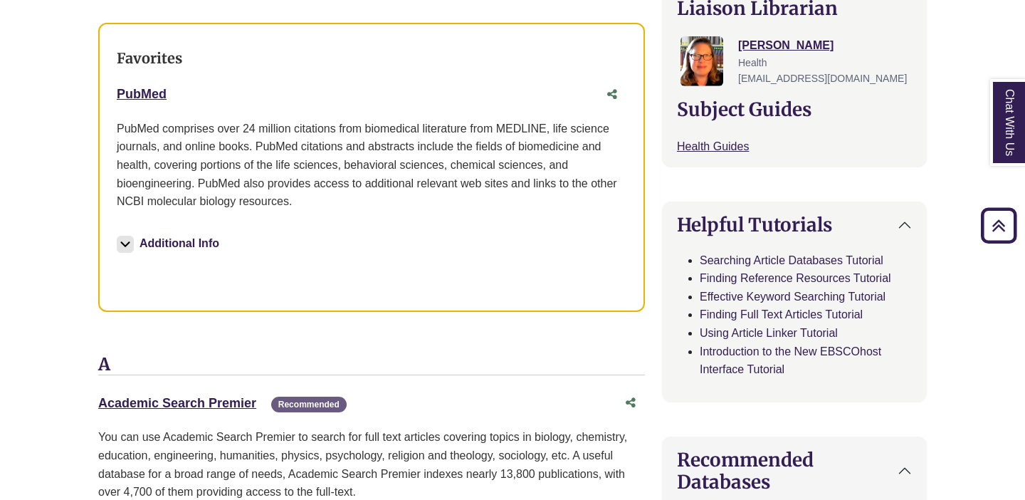
scroll to position [344, 0]
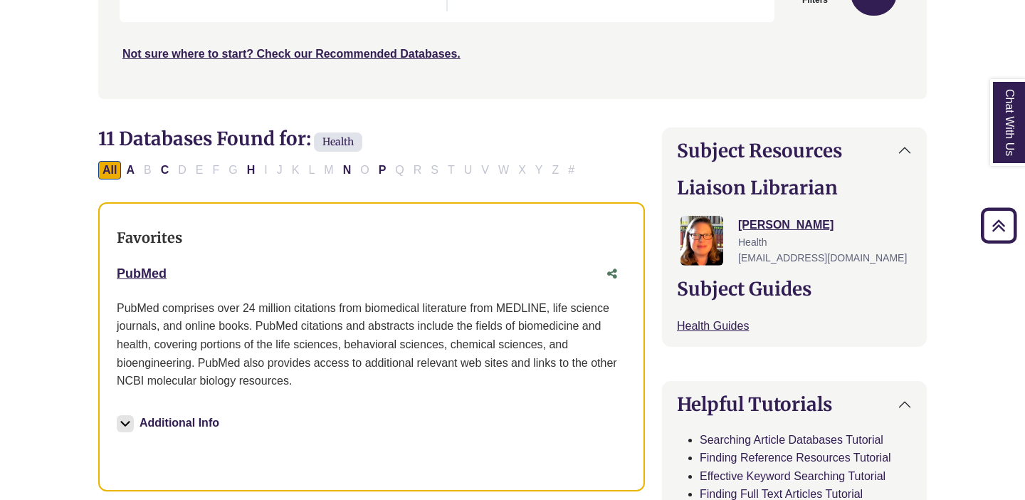
drag, startPoint x: 113, startPoint y: 267, endPoint x: 179, endPoint y: 267, distance: 66.9
click at [179, 267] on div "Favorites PubMed This link opens in a new window Additional Info More Info" at bounding box center [371, 346] width 547 height 289
copy link "PubMed"
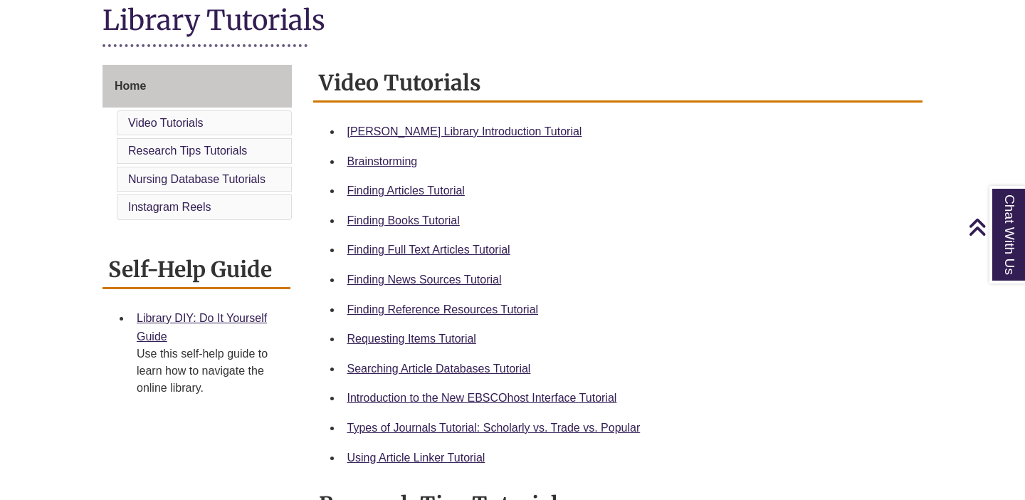
scroll to position [345, 0]
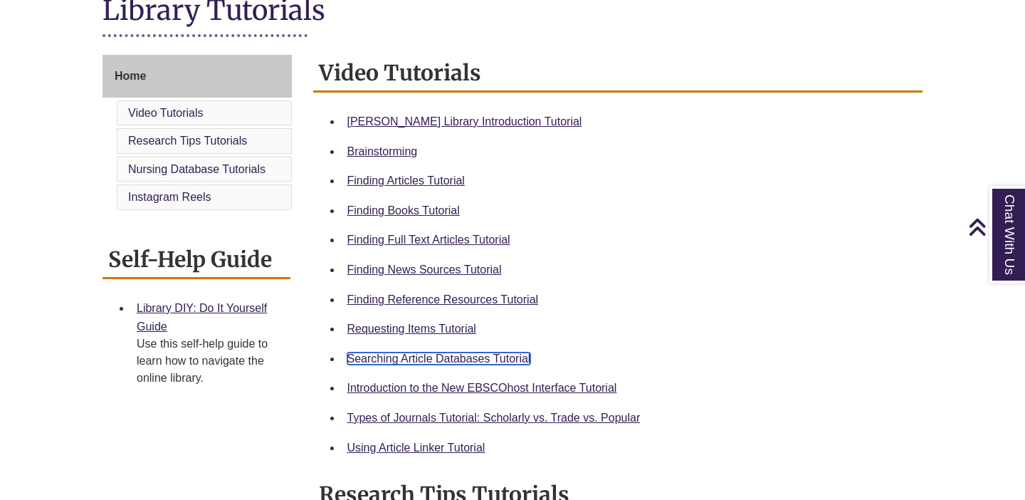
click at [394, 358] on link "Searching Article Databases Tutorial" at bounding box center [439, 358] width 184 height 12
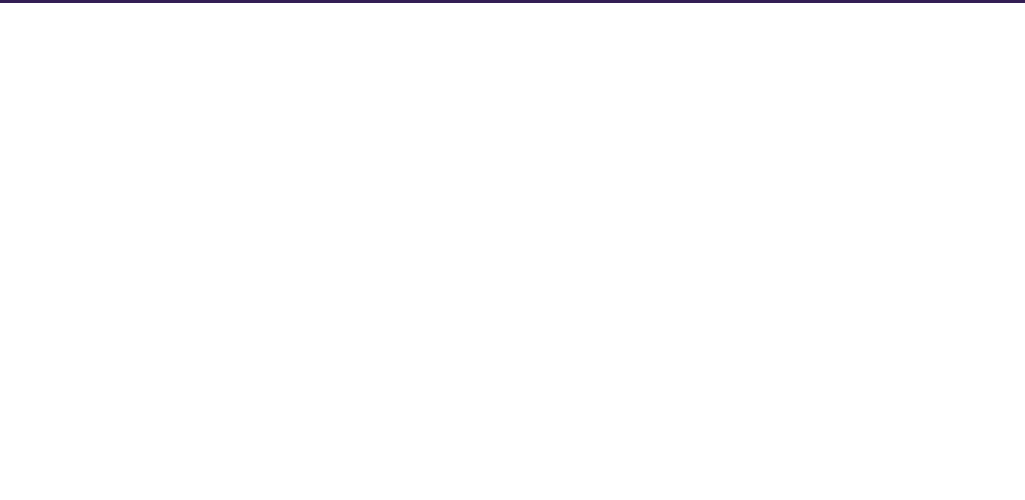
select select "Database Subject Filter"
select select "Database Types Filter"
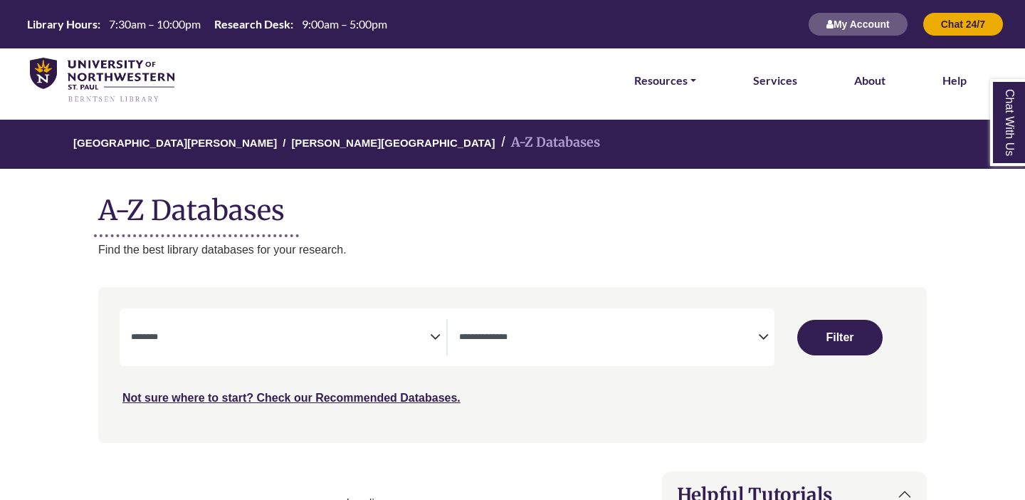
select select "Database Subject Filter"
select select "Database Types Filter"
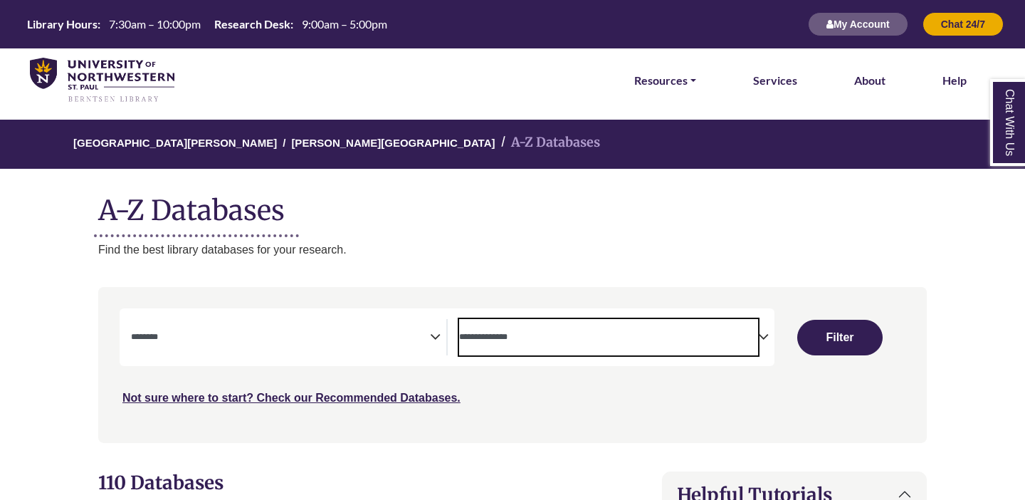
click at [745, 341] on textarea "Search" at bounding box center [608, 338] width 299 height 11
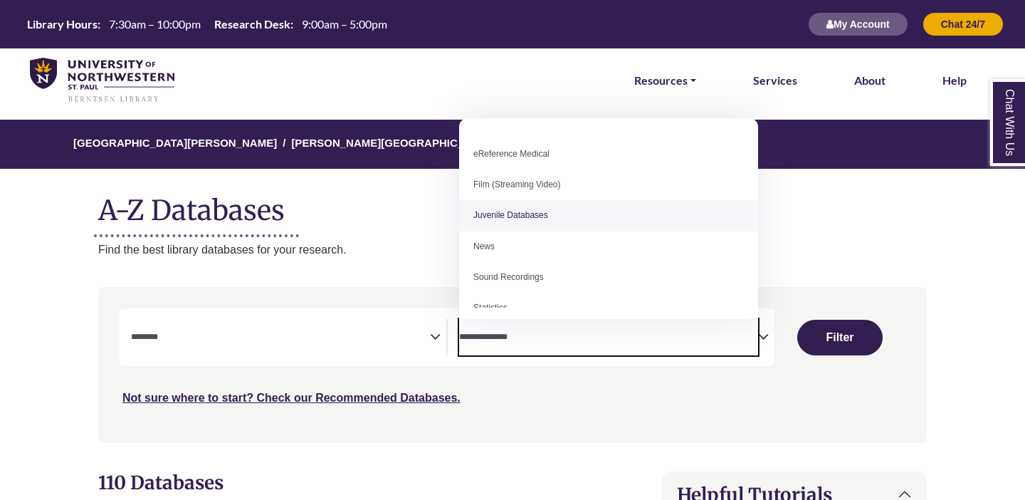
scroll to position [98, 0]
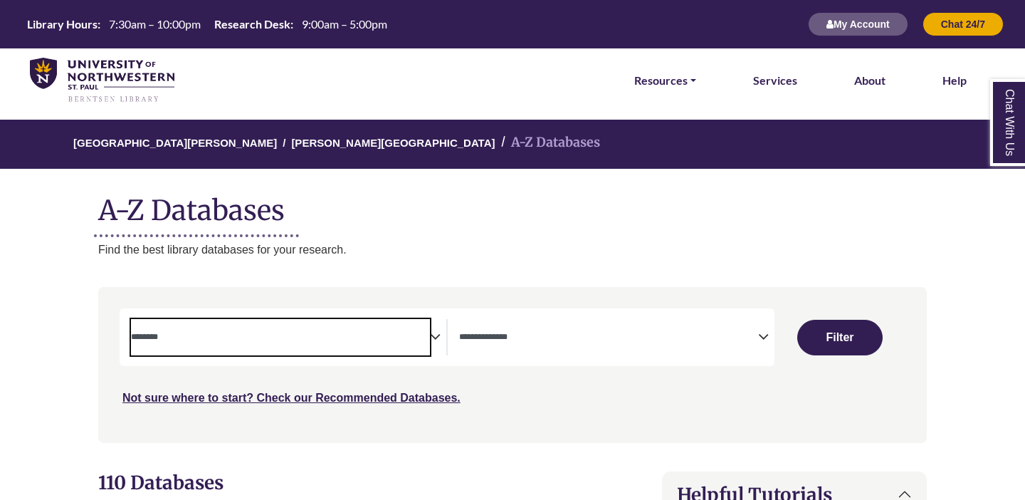
click at [420, 341] on textarea "Search" at bounding box center [280, 338] width 299 height 11
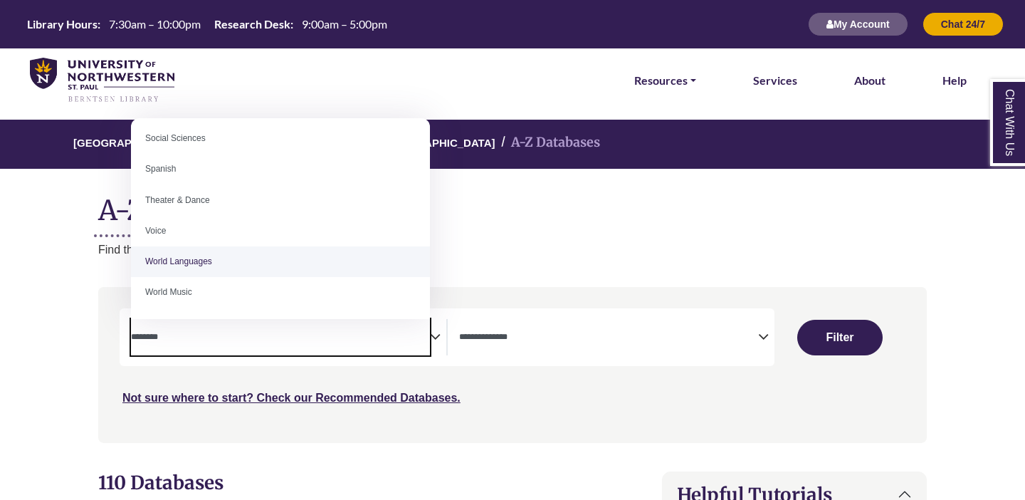
scroll to position [1104, 0]
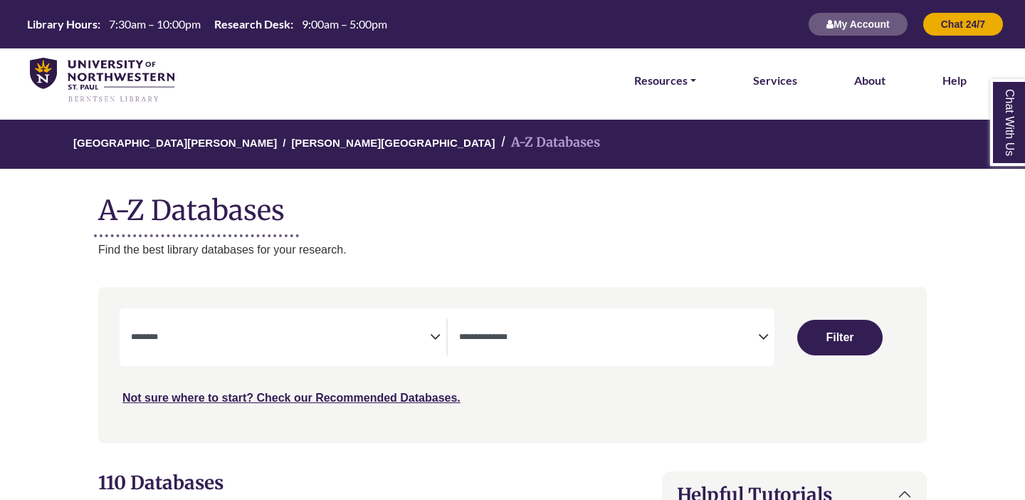
click at [528, 226] on div "University of Northwestern - St. Paul Berntsen Library A-Z Databases A-Z Databa…" at bounding box center [513, 189] width 872 height 139
click at [656, 86] on link "Resources" at bounding box center [665, 80] width 62 height 19
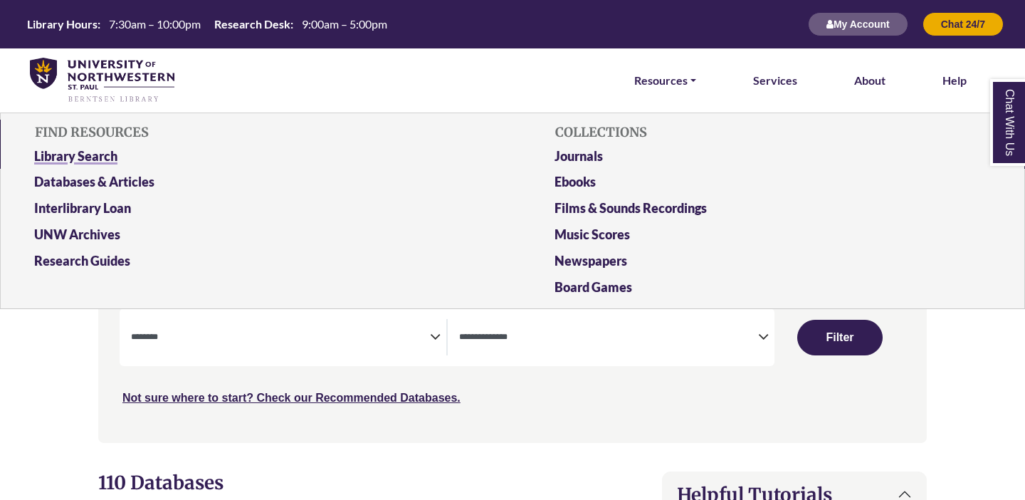
click at [92, 168] on link "Library Search" at bounding box center [252, 159] width 458 height 26
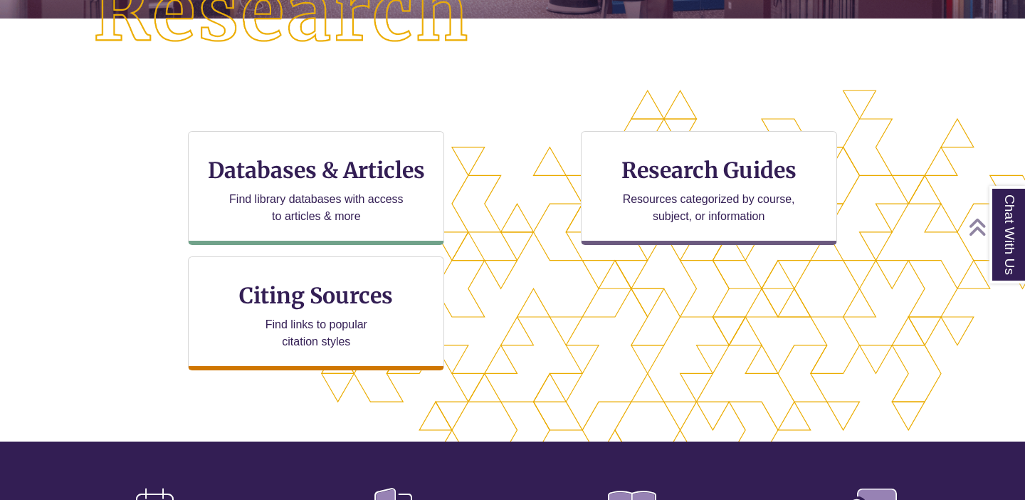
scroll to position [398, 0]
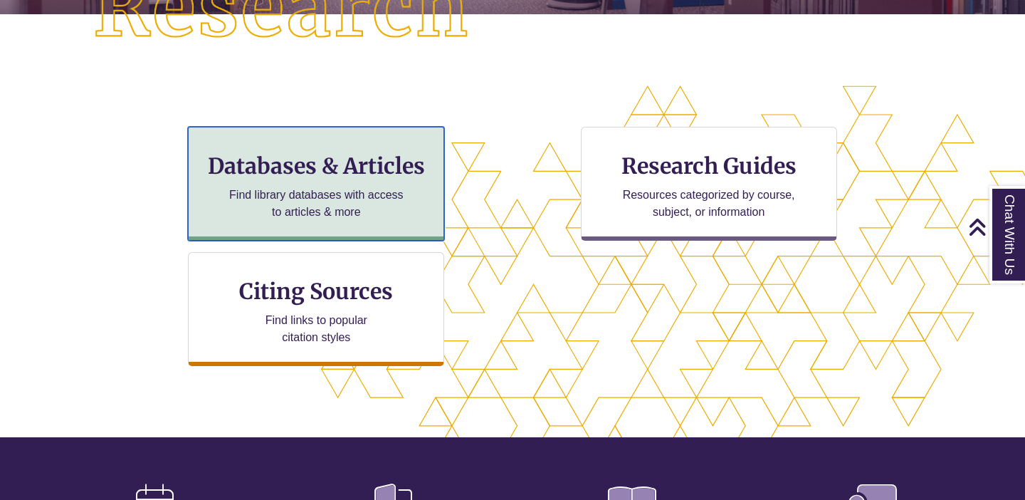
click at [310, 175] on h3 "Databases & Articles" at bounding box center [316, 165] width 232 height 27
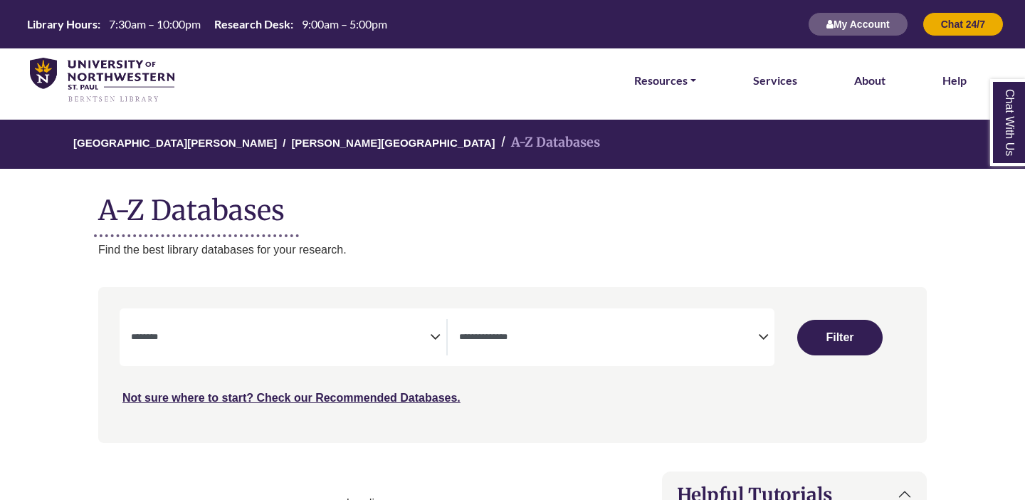
select select "Database Subject Filter"
select select "Database Types Filter"
select select "Database Subject Filter"
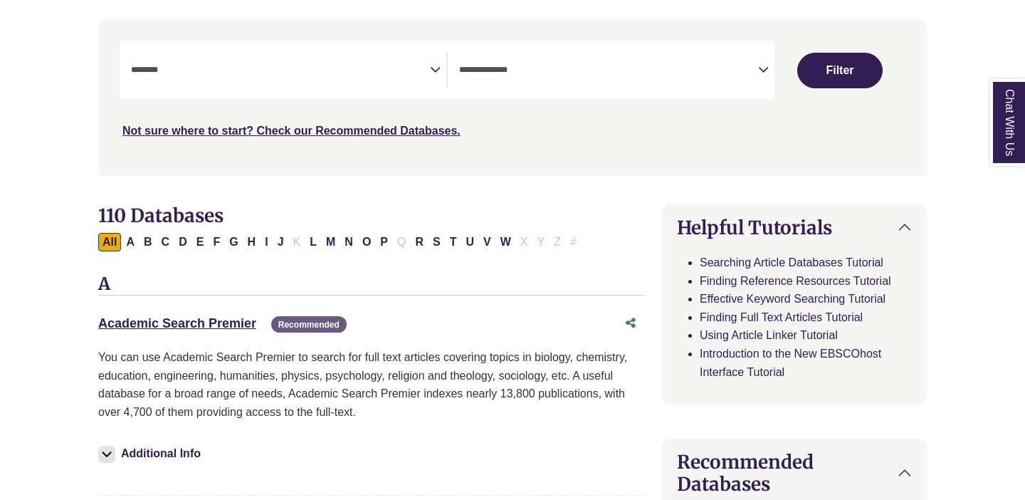
scroll to position [271, 0]
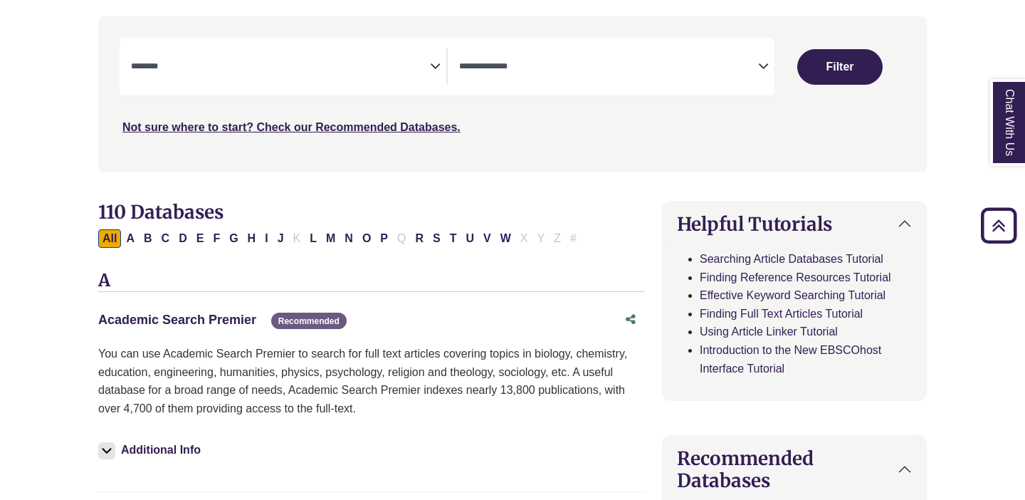
click at [218, 321] on link "Academic Search Premier This link opens in a new window" at bounding box center [177, 320] width 158 height 14
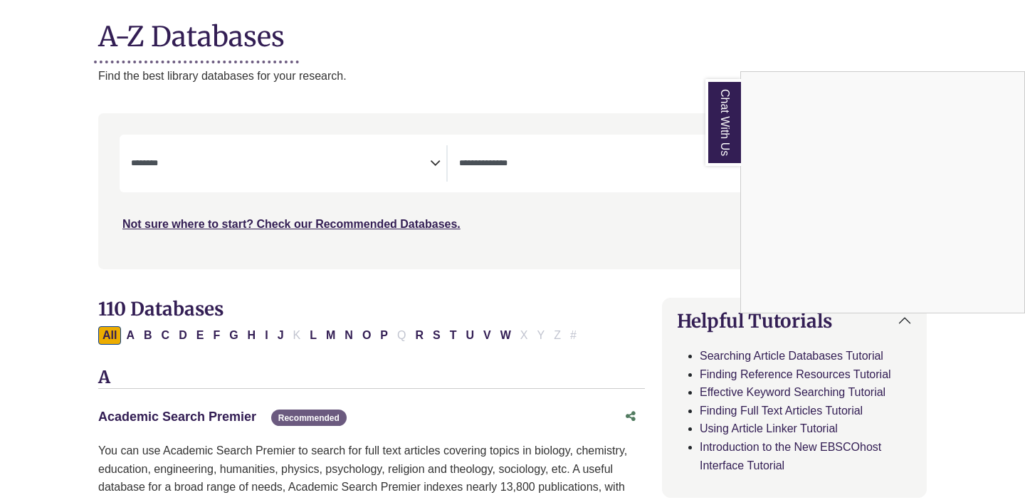
scroll to position [171, 0]
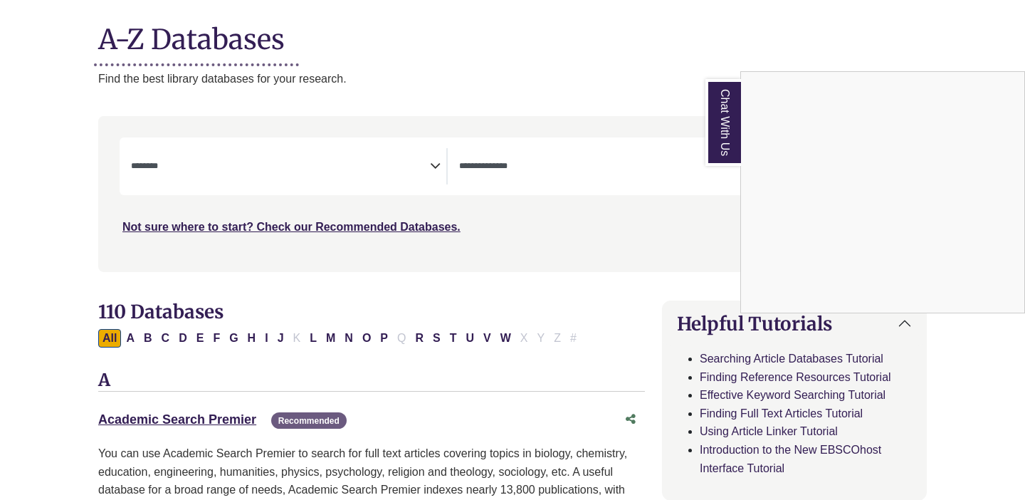
click at [624, 172] on div "Chat With Us" at bounding box center [512, 250] width 1025 height 500
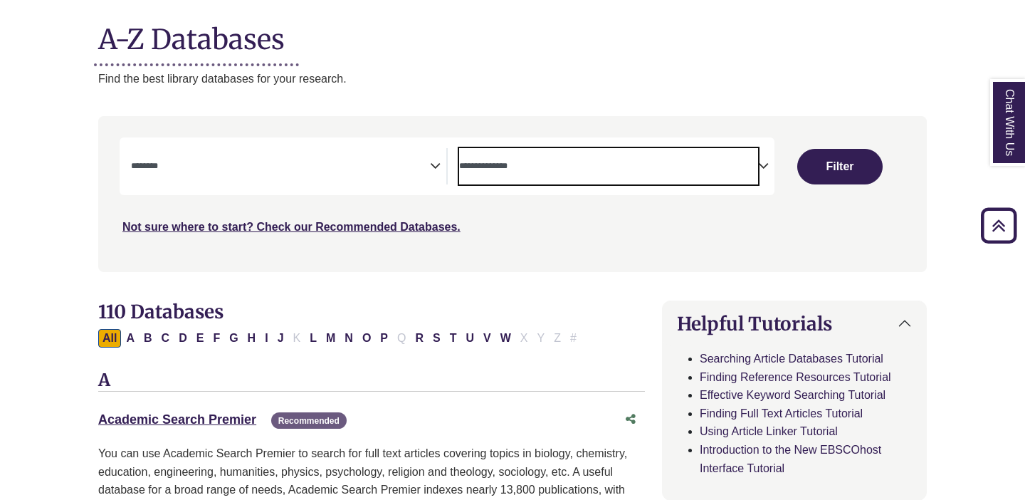
click at [751, 167] on textarea "Search" at bounding box center [608, 167] width 299 height 11
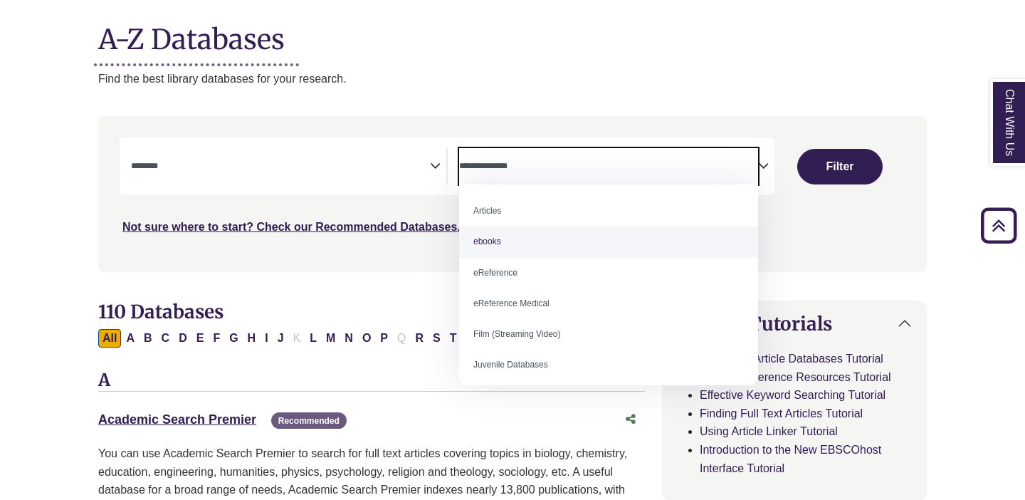
select select "*****"
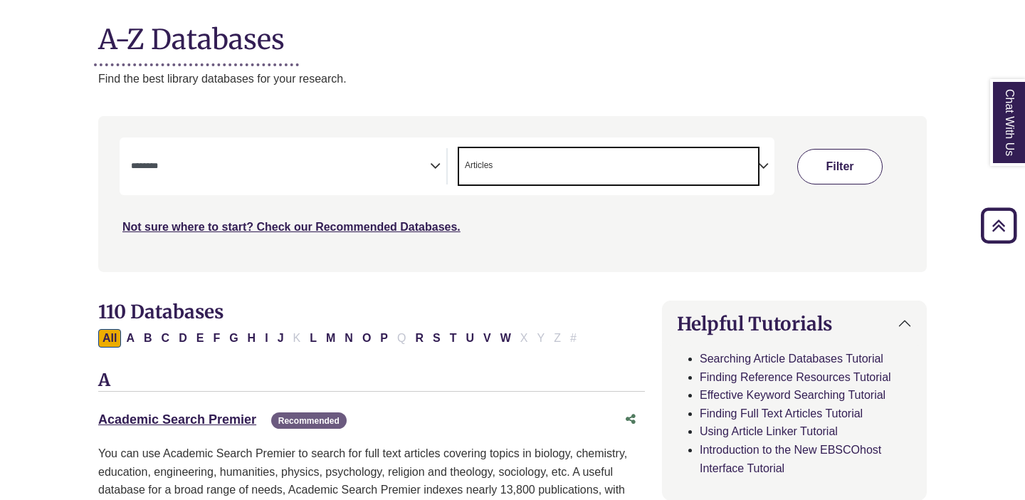
click at [827, 149] on button "Filter" at bounding box center [839, 167] width 85 height 36
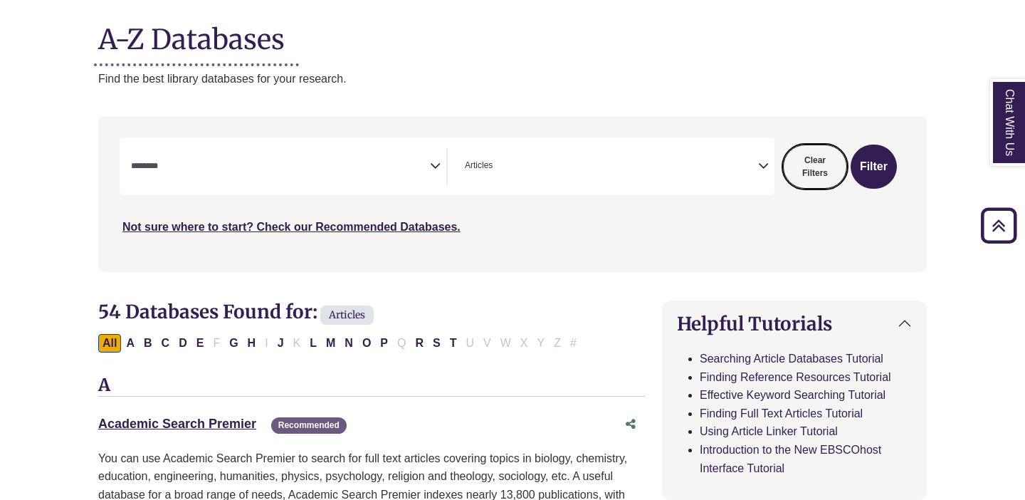
click at [826, 156] on button "Clear Filters" at bounding box center [815, 167] width 64 height 44
select select "Database Subject Filter"
select select "Database Types Filter"
select select "Database Subject Filter"
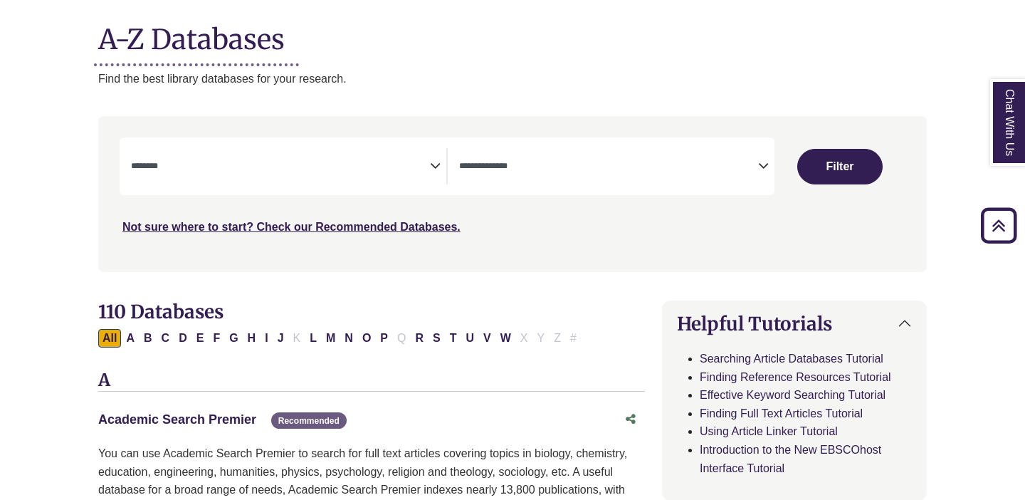
click at [159, 425] on link "Academic Search Premier This link opens in a new window" at bounding box center [177, 419] width 158 height 14
click at [634, 185] on div "**********" at bounding box center [447, 166] width 655 height 58
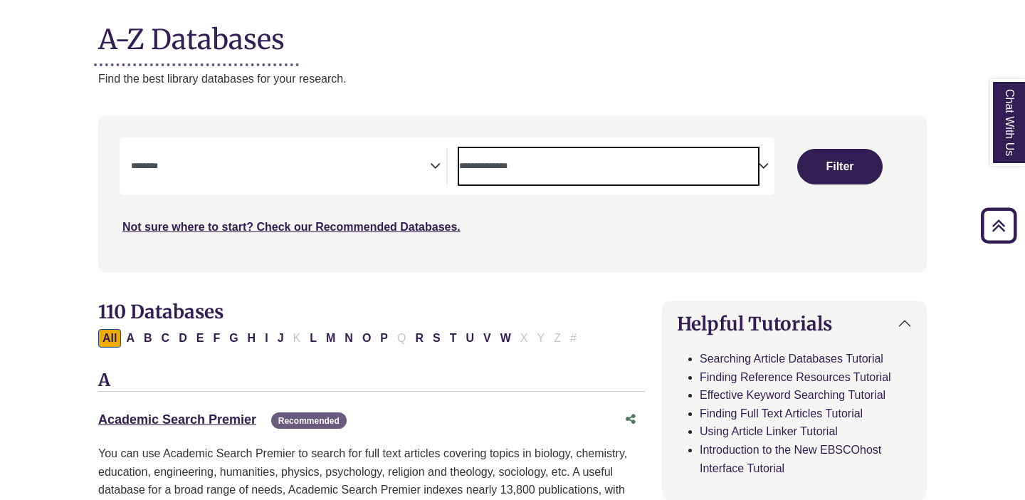
click at [723, 182] on span "Search filters" at bounding box center [608, 166] width 299 height 36
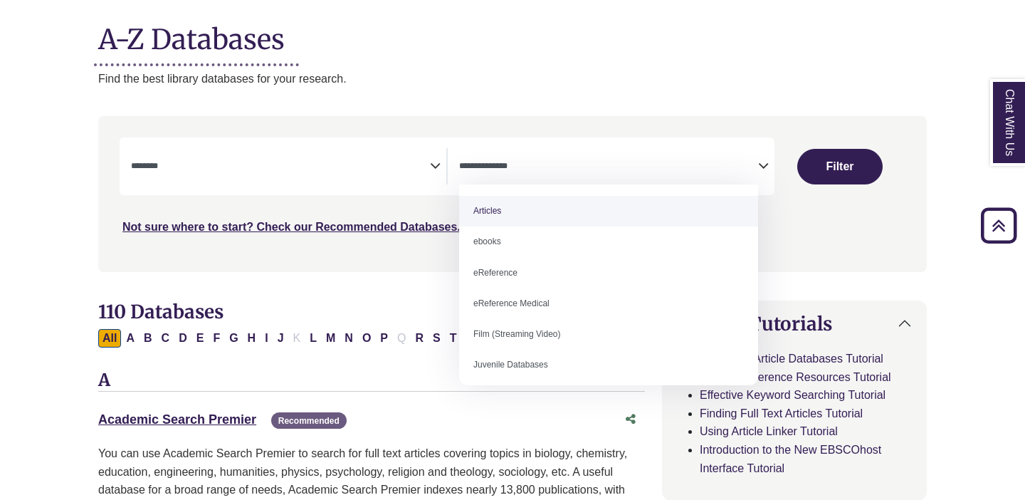
select select "*****"
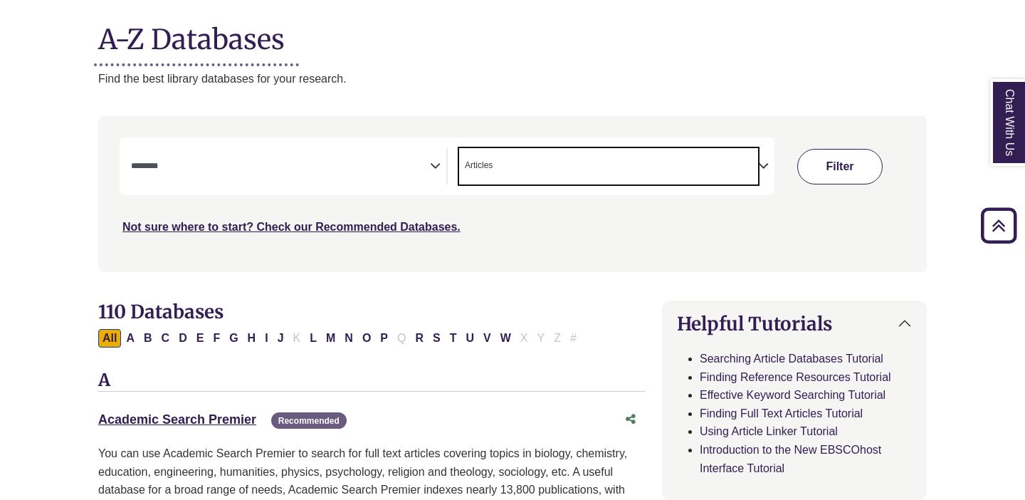
click at [805, 177] on button "Filter" at bounding box center [839, 167] width 85 height 36
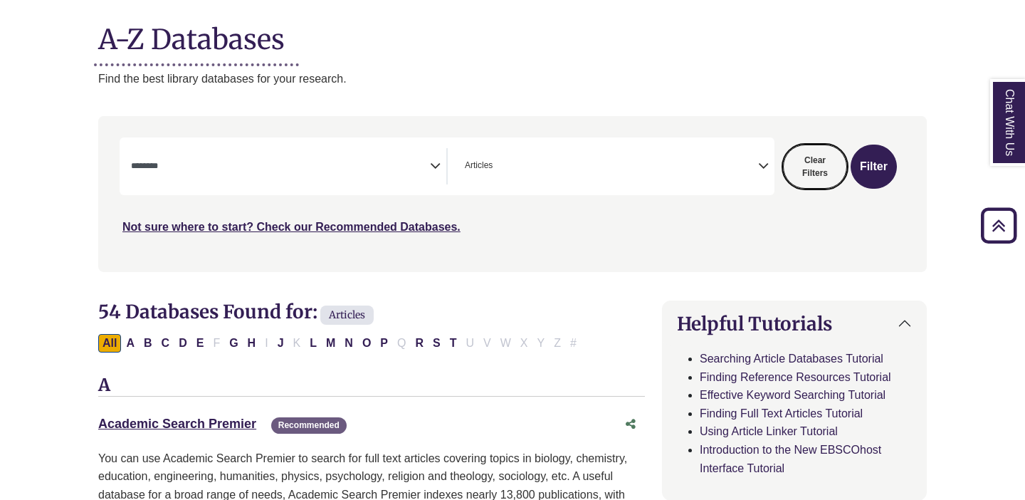
click at [805, 177] on button "Clear Filters" at bounding box center [815, 167] width 64 height 44
select select "Database Subject Filter"
select select "Database Types Filter"
select select "Database Subject Filter"
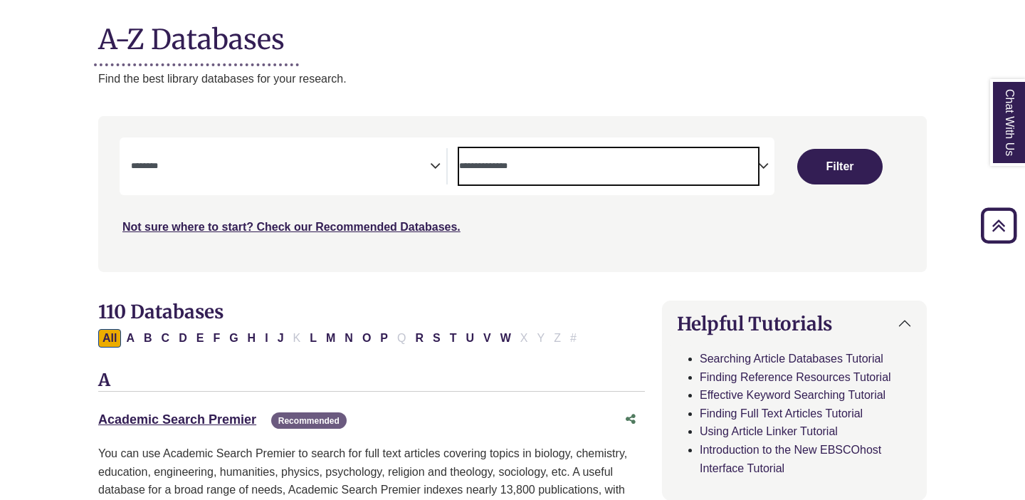
click at [708, 173] on span "Search filters" at bounding box center [608, 166] width 299 height 36
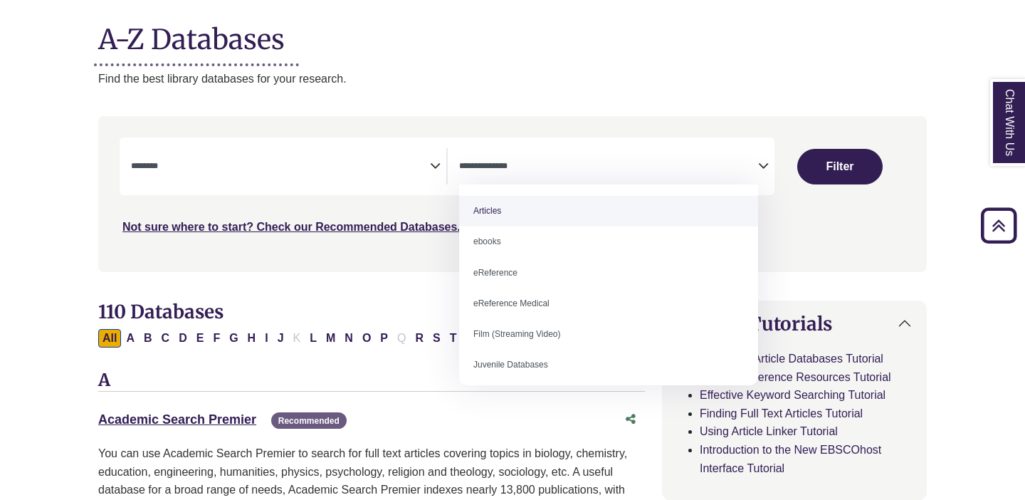
drag, startPoint x: 544, startPoint y: 238, endPoint x: 543, endPoint y: 220, distance: 17.9
select select "*****"
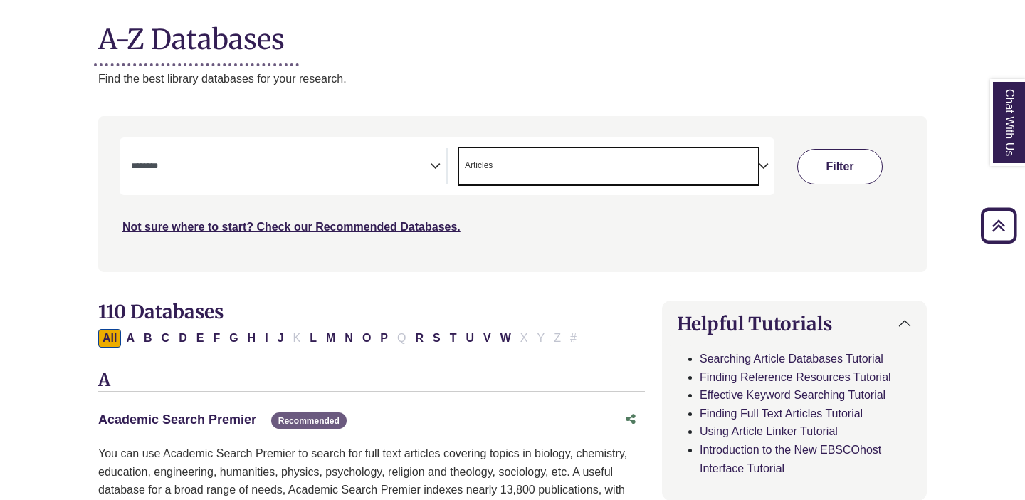
click at [842, 164] on button "Filter" at bounding box center [839, 167] width 85 height 36
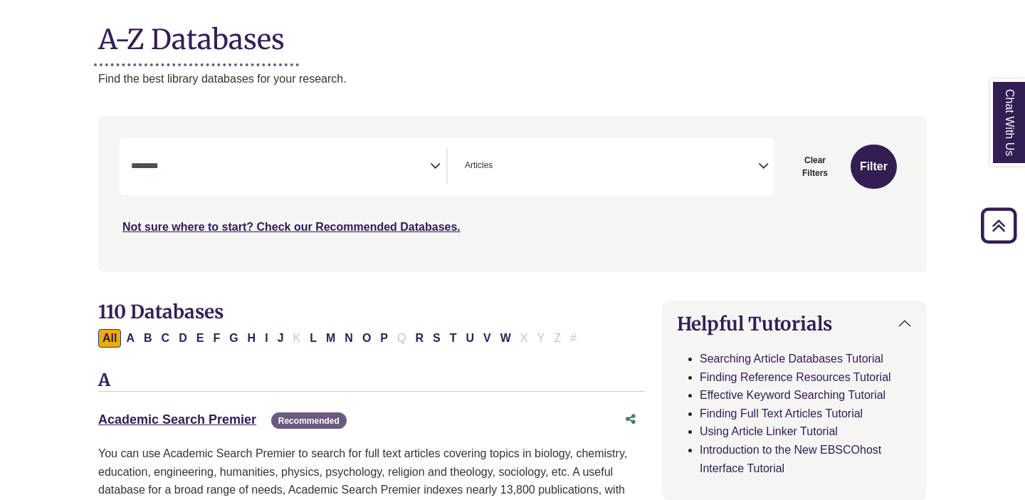
select select "Database Subject Filter"
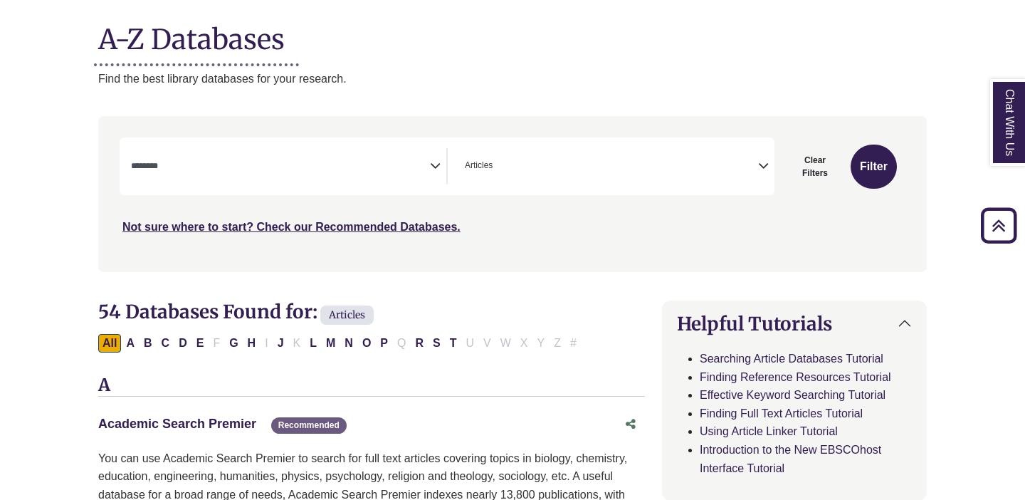
click at [135, 429] on link "Academic Search Premier This link opens in a new window" at bounding box center [177, 424] width 158 height 14
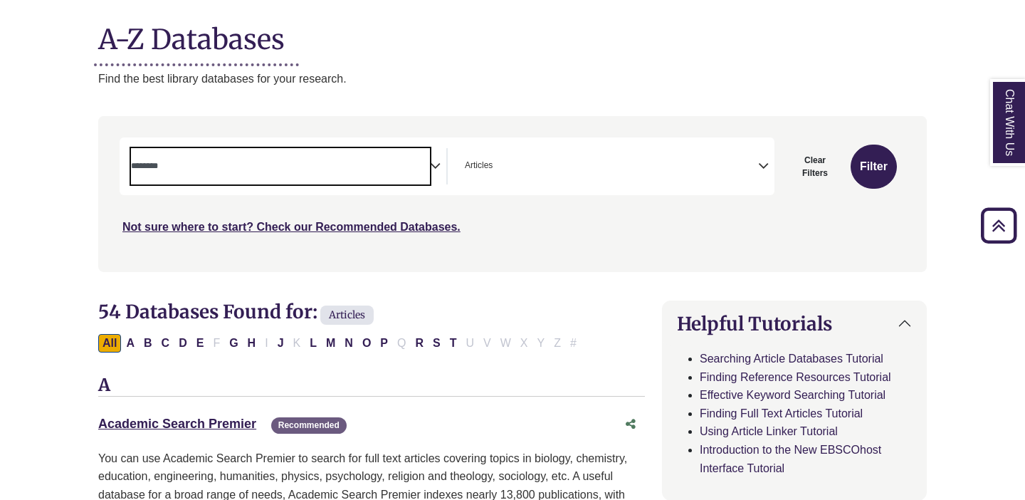
click at [251, 153] on span "Search filters" at bounding box center [280, 166] width 299 height 36
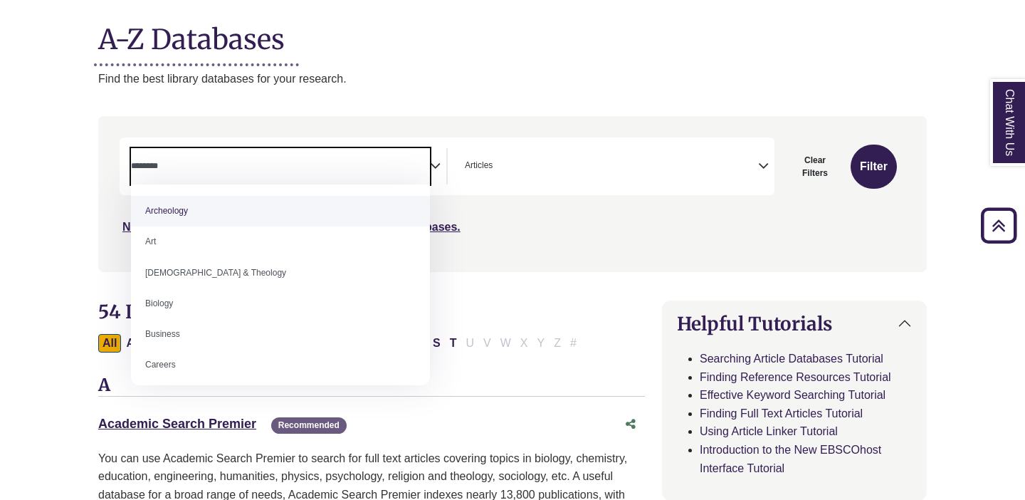
click at [252, 154] on span "Search filters" at bounding box center [280, 166] width 299 height 36
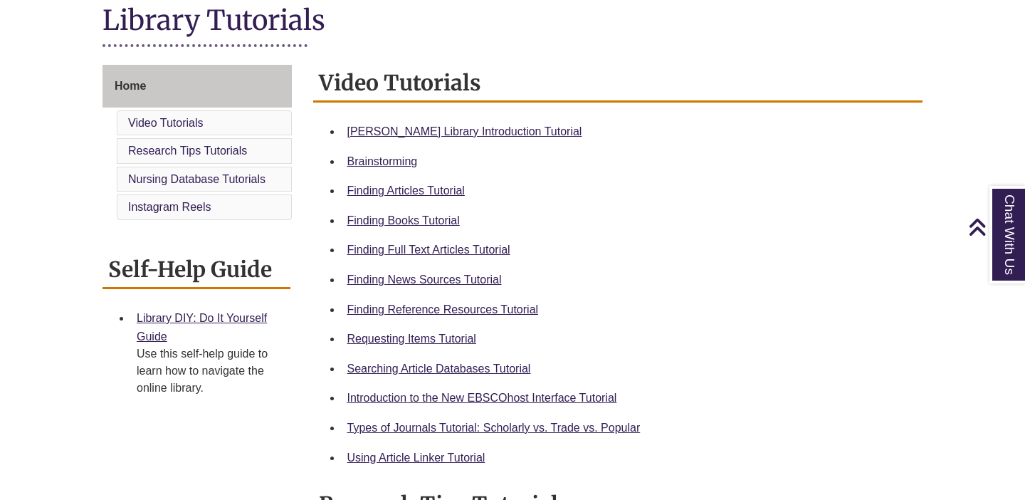
scroll to position [341, 0]
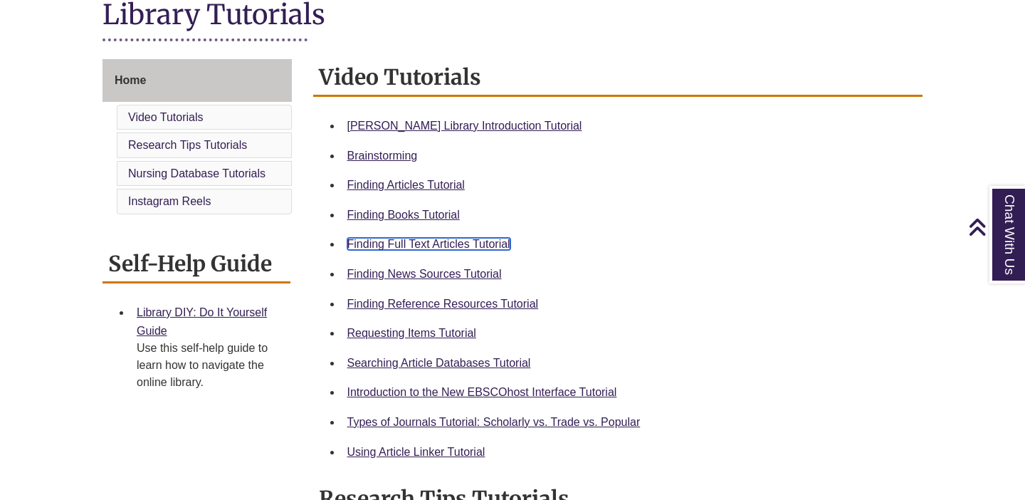
click at [384, 241] on link "Finding Full Text Articles Tutorial" at bounding box center [428, 244] width 163 height 12
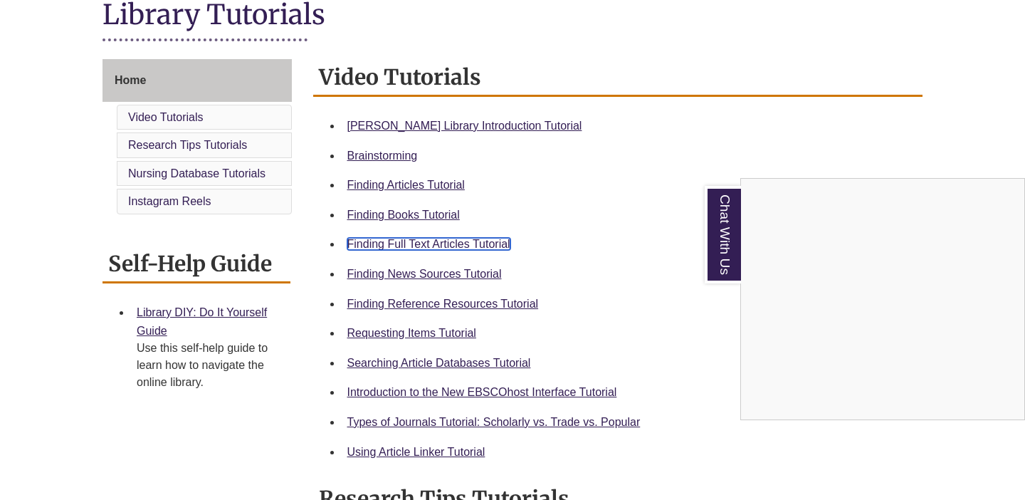
scroll to position [0, 0]
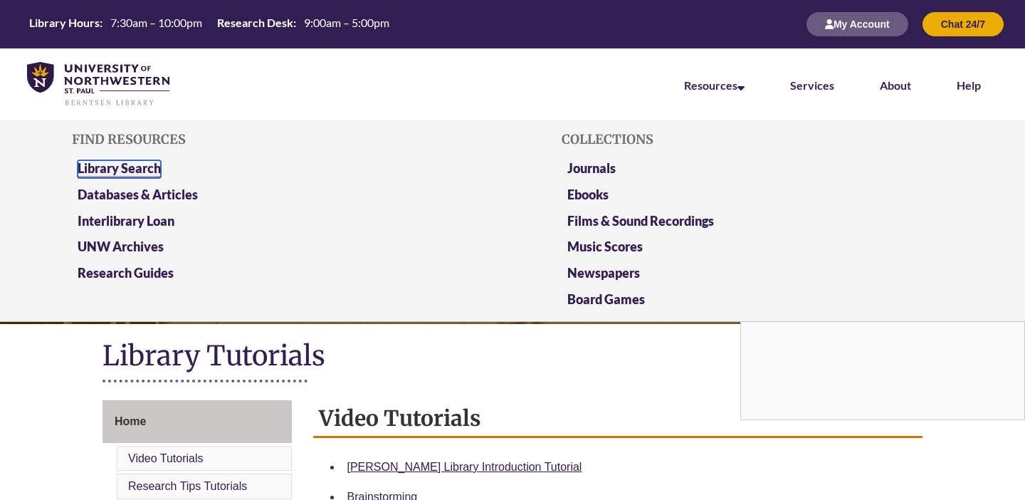
click at [107, 162] on link "Library Search" at bounding box center [119, 169] width 83 height 18
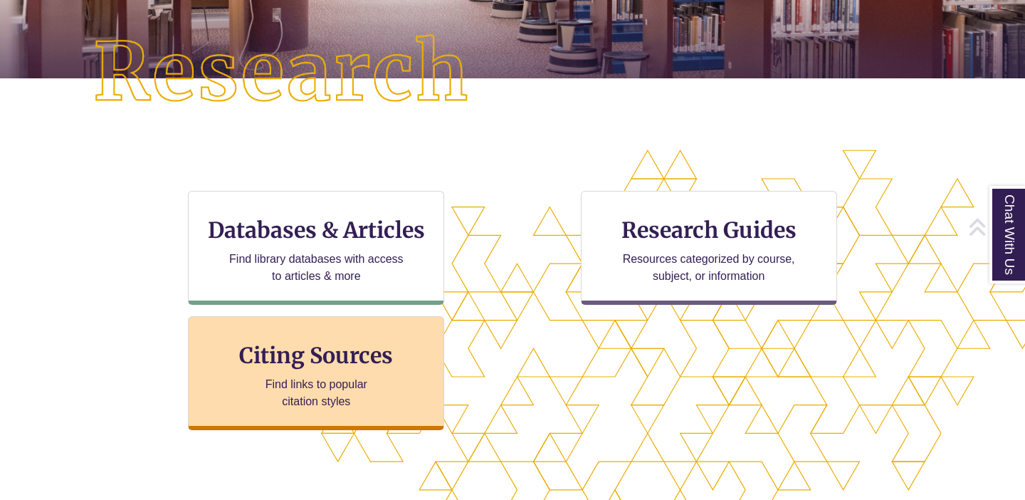
scroll to position [360, 0]
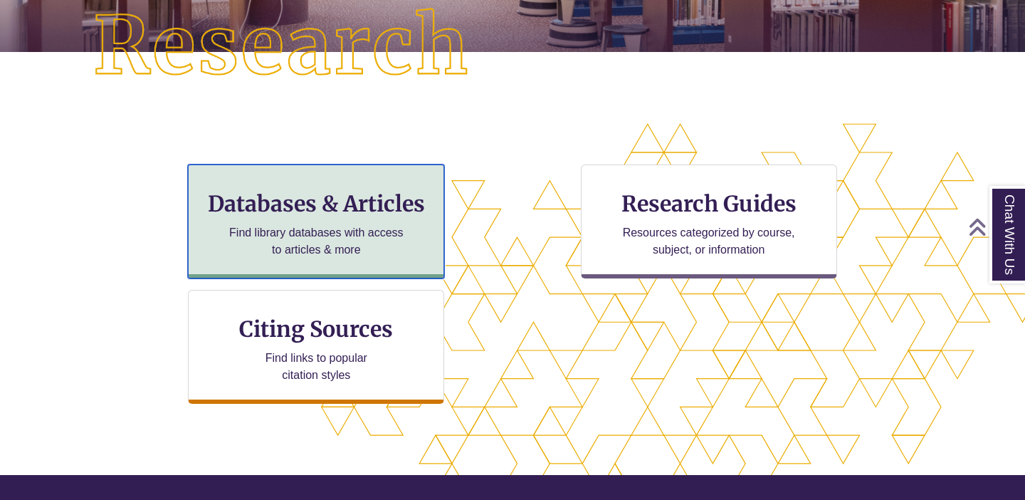
click at [271, 219] on div "Databases & Articles Find library databases with access to articles & more" at bounding box center [316, 221] width 256 height 114
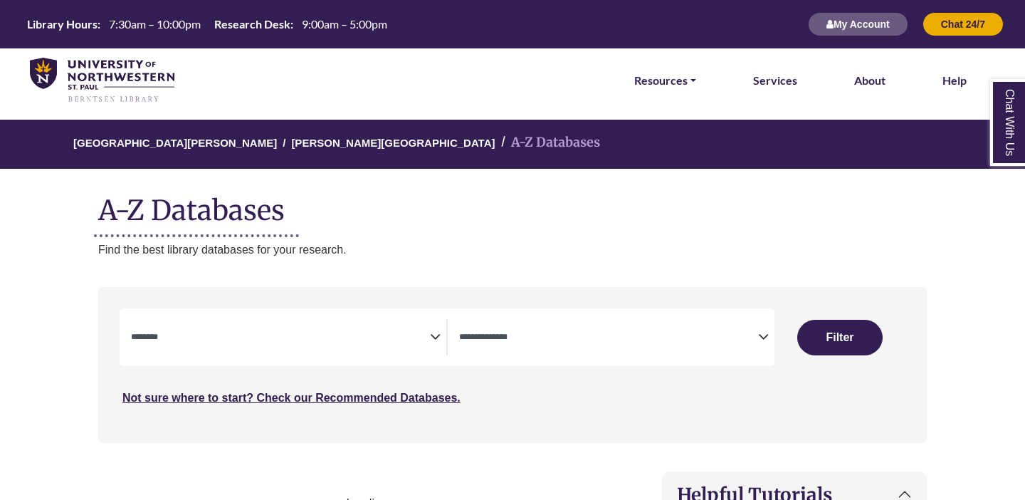
select select "Database Subject Filter"
select select "Database Types Filter"
select select "Database Subject Filter"
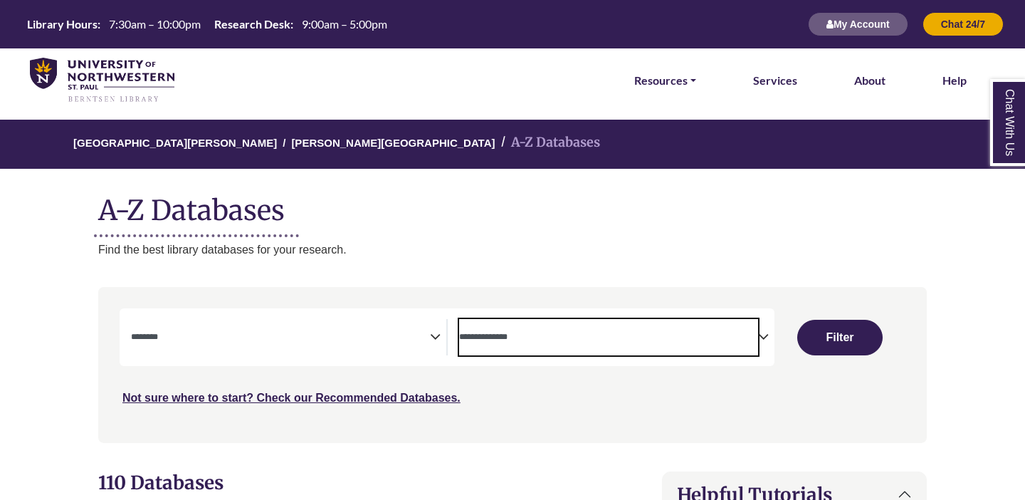
click at [563, 345] on span "Search filters" at bounding box center [608, 337] width 299 height 36
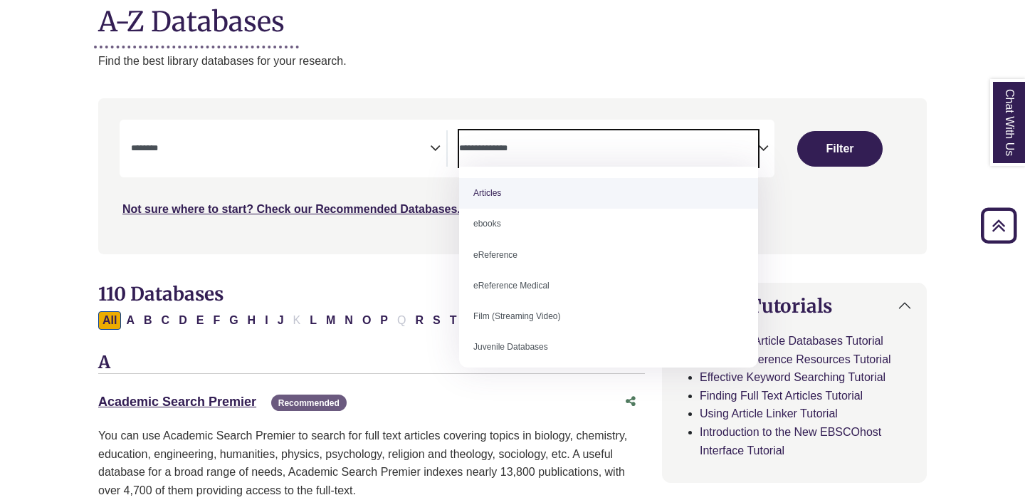
select select "*****"
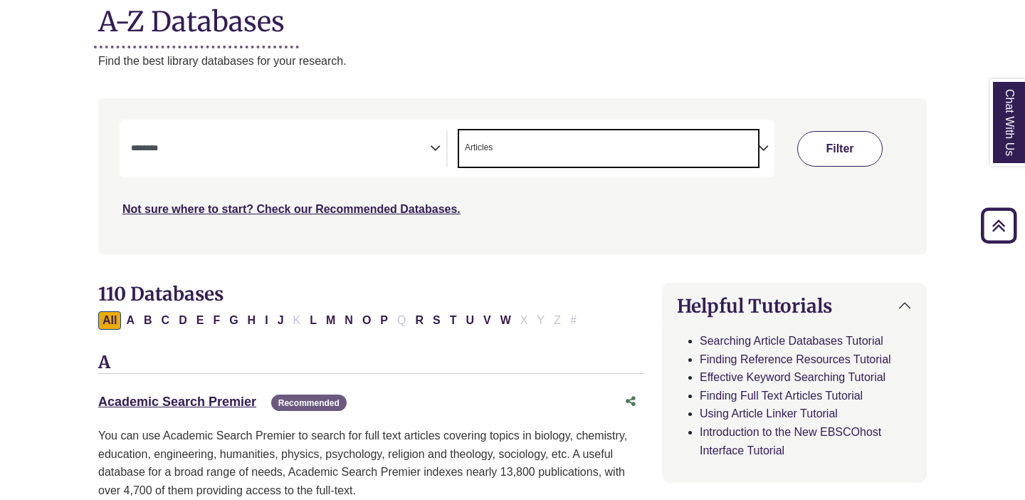
click at [817, 148] on button "Filter" at bounding box center [839, 149] width 85 height 36
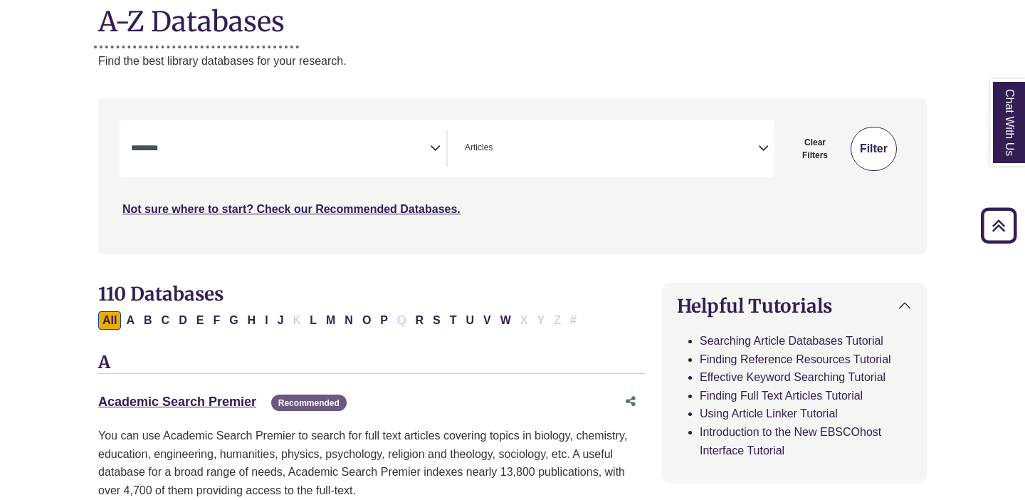
select select "Database Subject Filter"
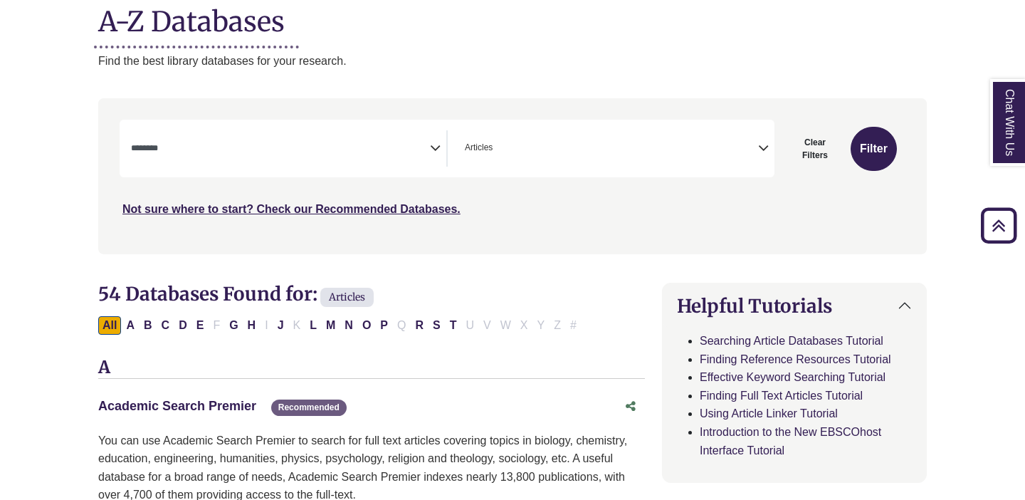
click at [173, 412] on link "Academic Search Premier This link opens in a new window" at bounding box center [177, 406] width 158 height 14
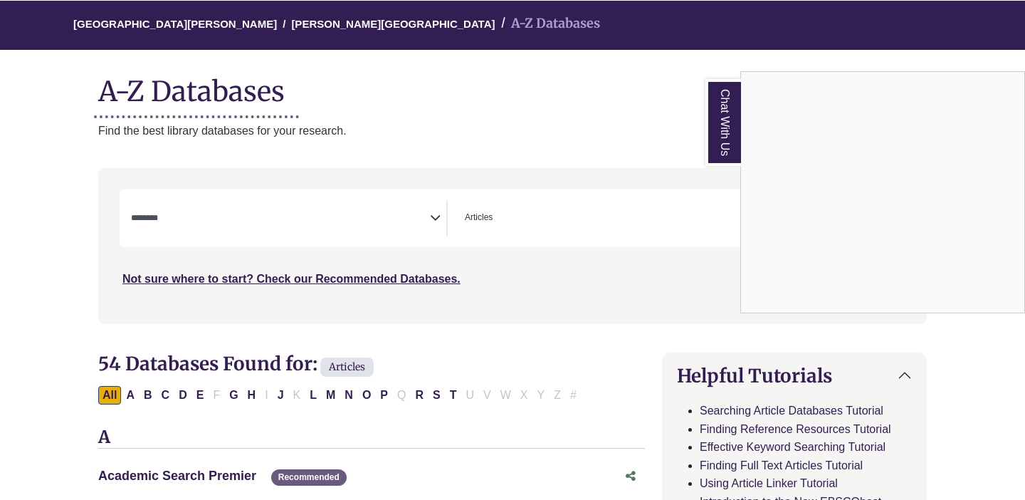
scroll to position [48, 0]
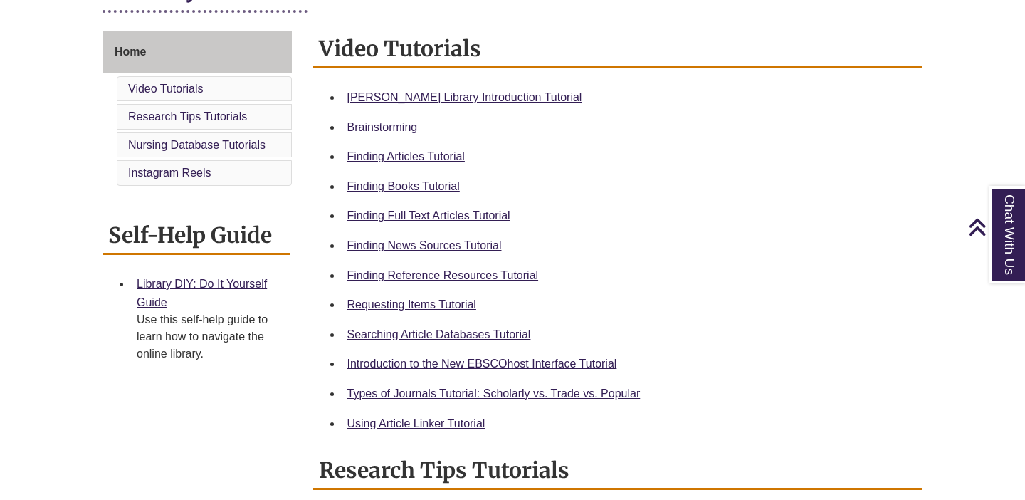
scroll to position [381, 0]
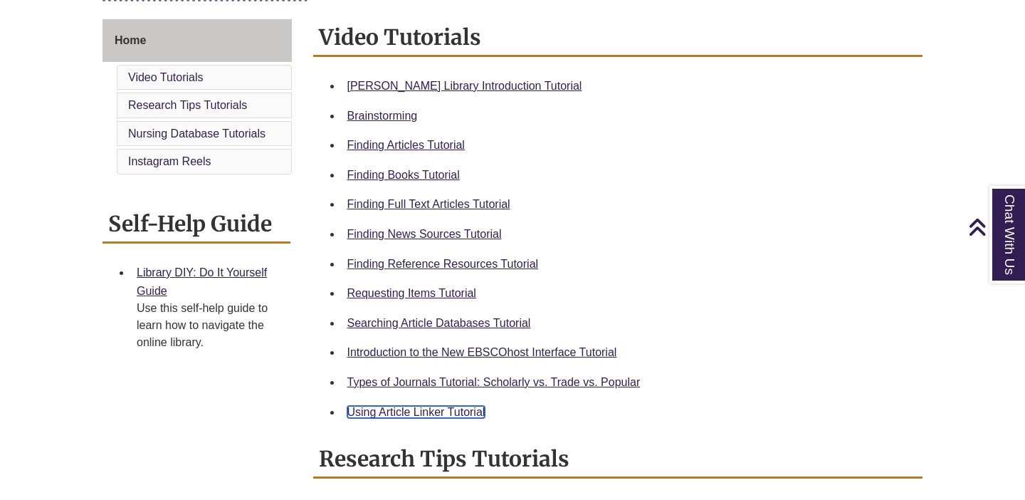
click at [464, 407] on link "Using Article Linker Tutorial" at bounding box center [416, 412] width 138 height 12
